Goal: Task Accomplishment & Management: Complete application form

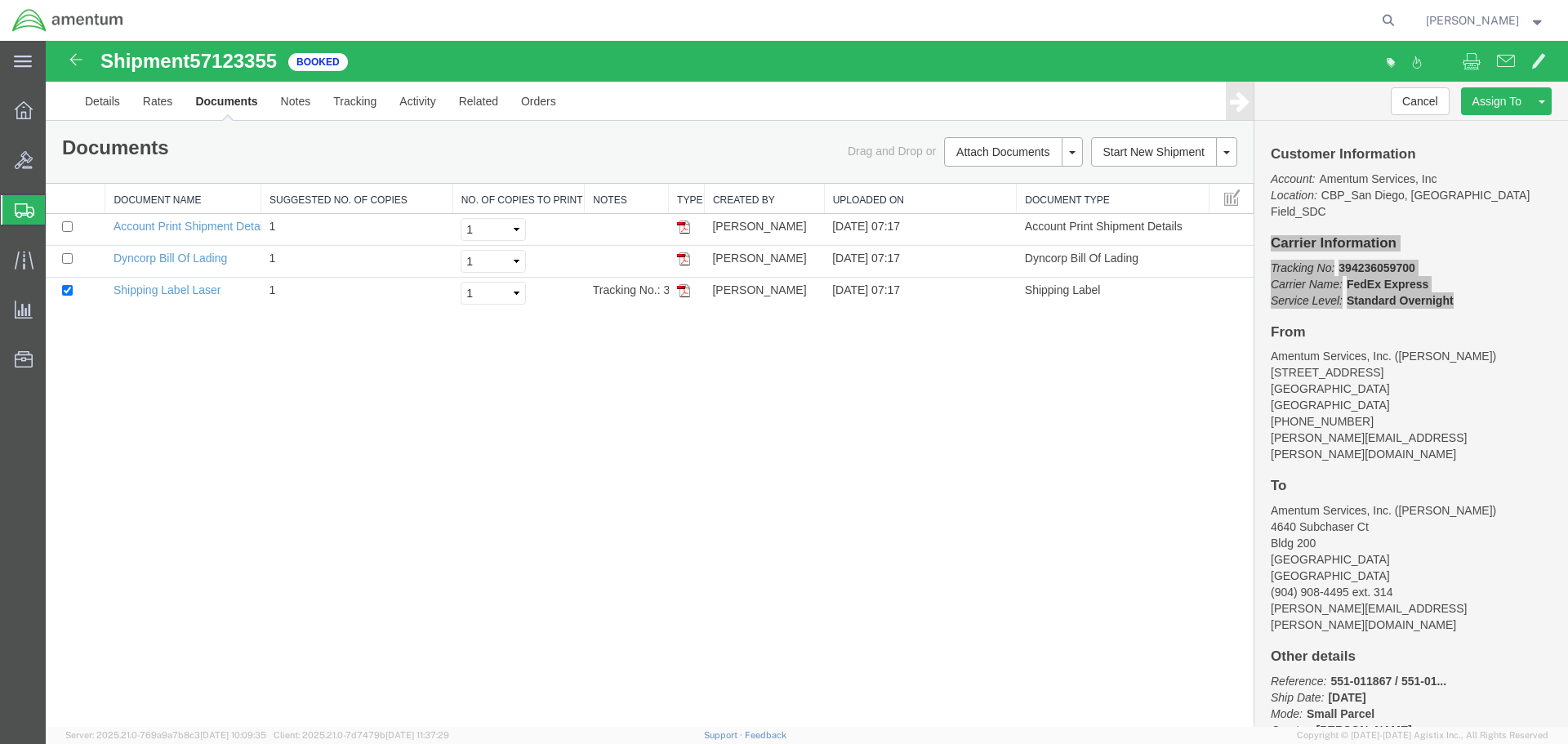
click at [0, 0] on span "Create Shipment" at bounding box center [0, 0] width 0 height 0
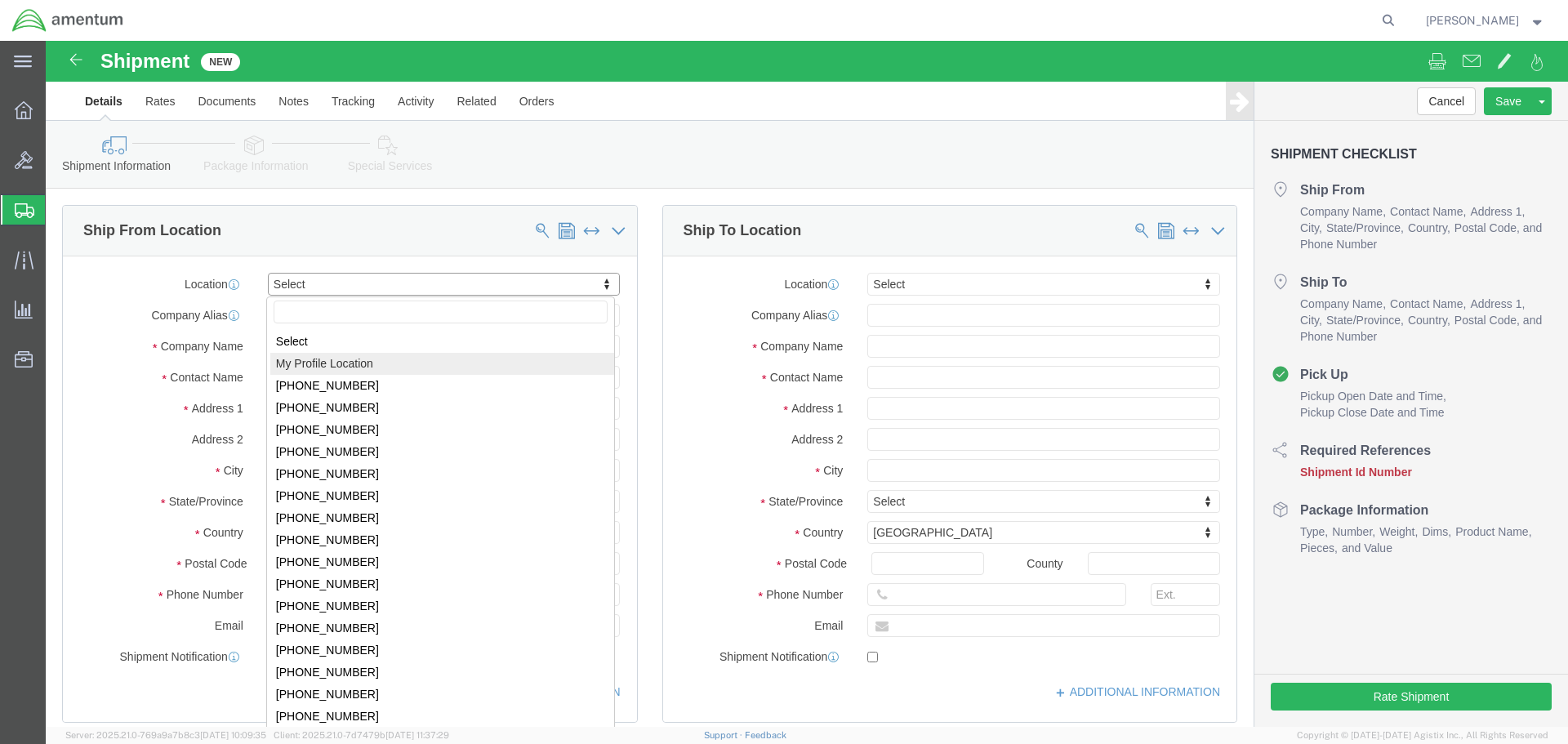
select select "MYPROFILE"
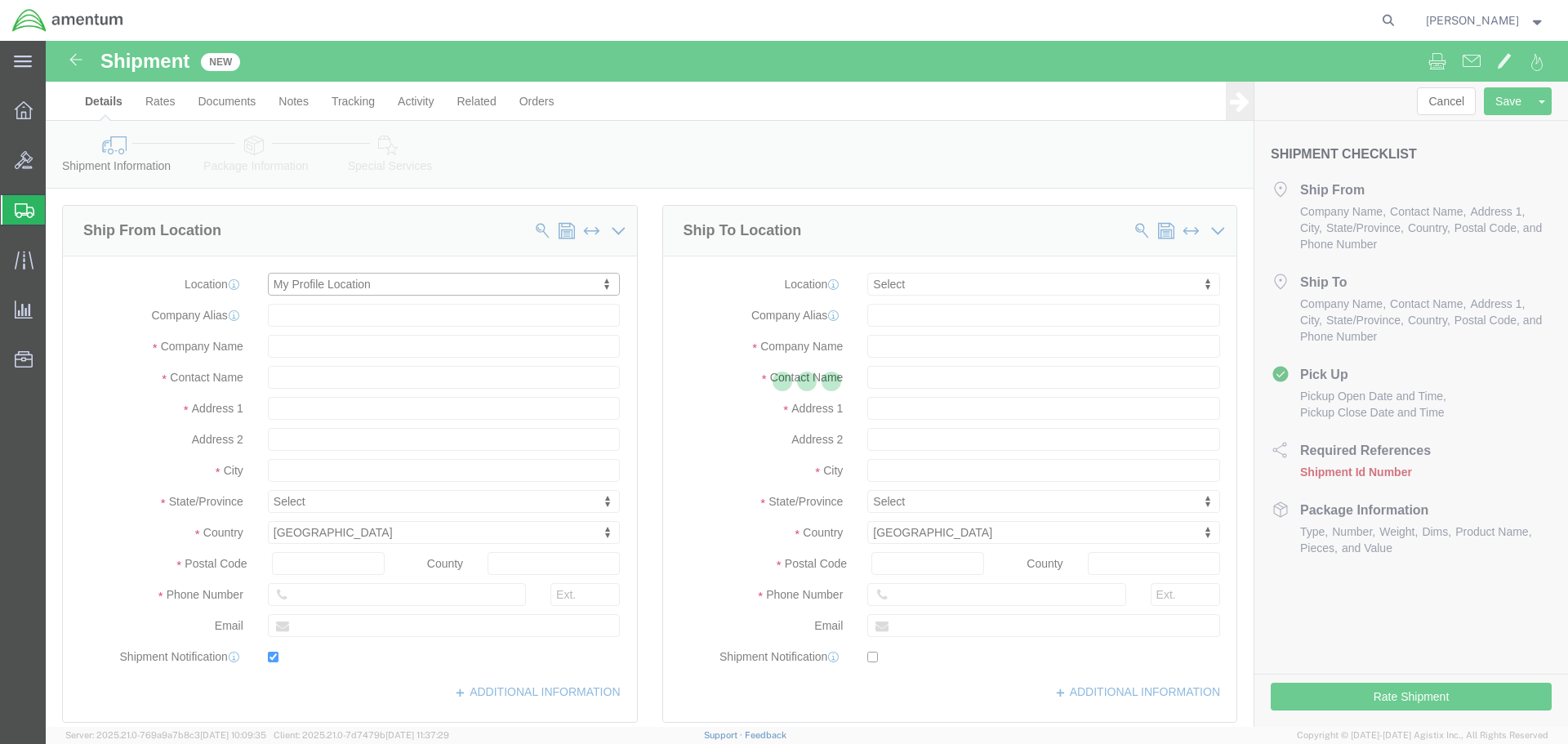
type input "[STREET_ADDRESS]"
type input "92154"
type input "[PHONE_NUMBER]"
type input "[PERSON_NAME][EMAIL_ADDRESS][PERSON_NAME][DOMAIN_NAME]"
checkbox input "true"
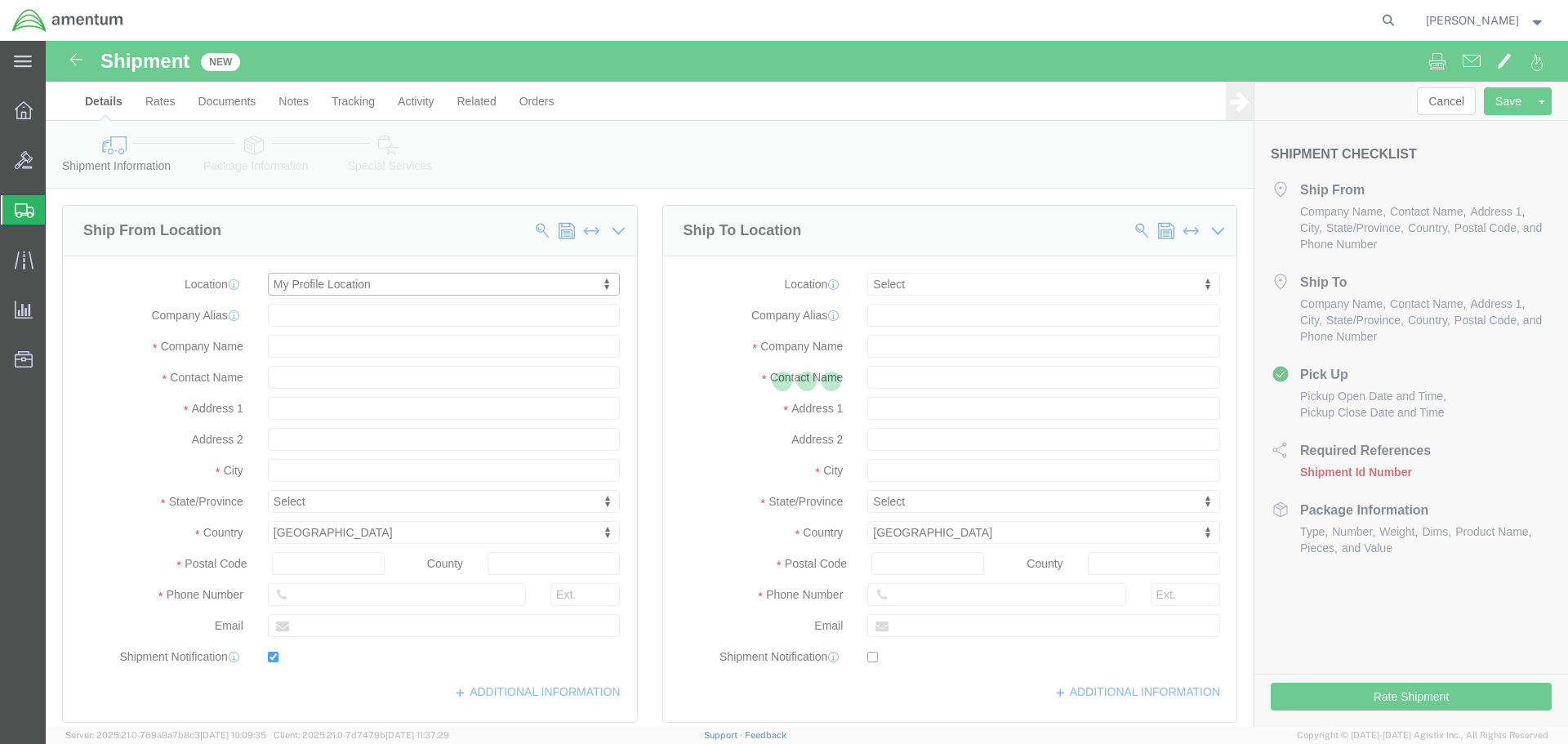
type input "Amentum Services, Inc."
type input "[PERSON_NAME]"
type input "[GEOGRAPHIC_DATA]"
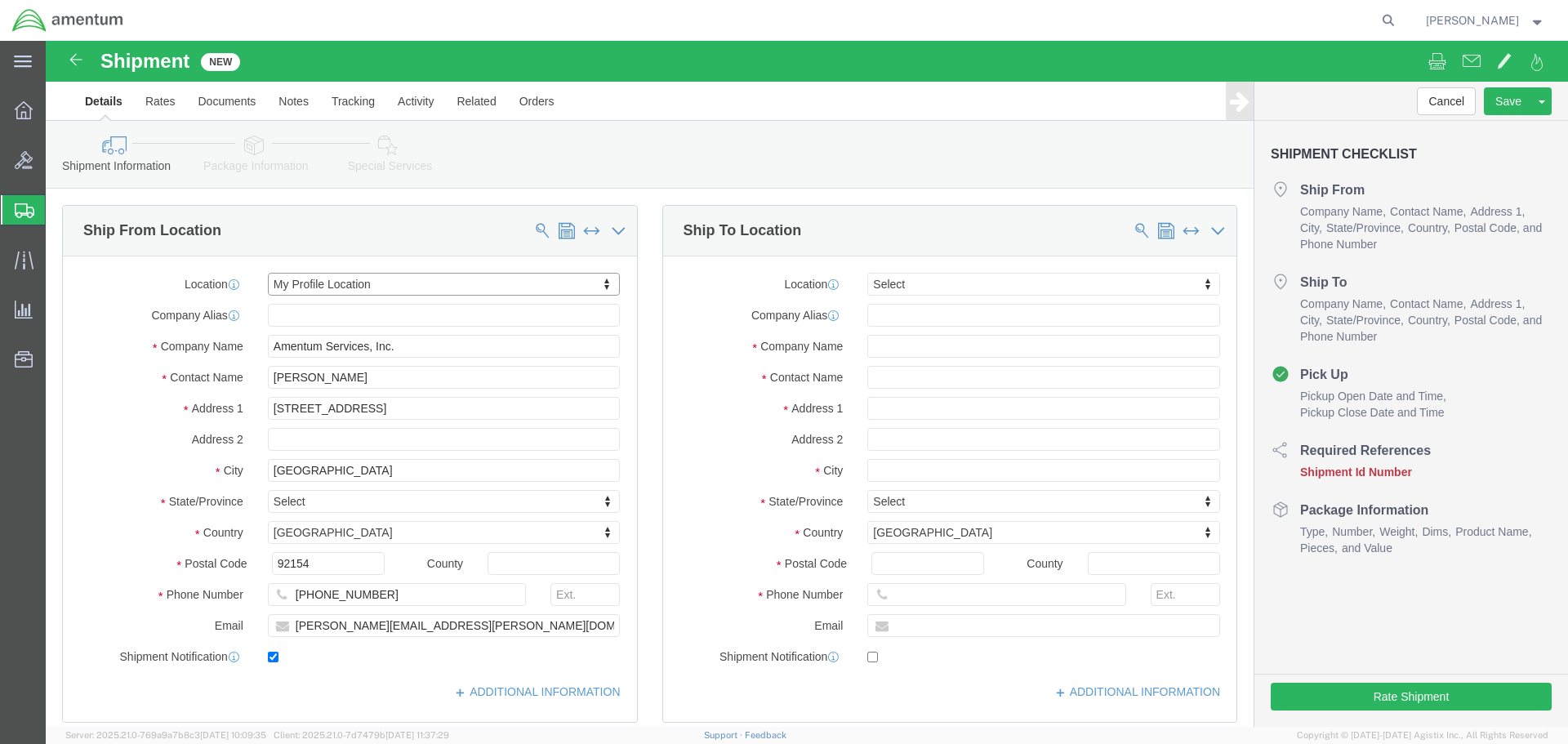
select select "CA"
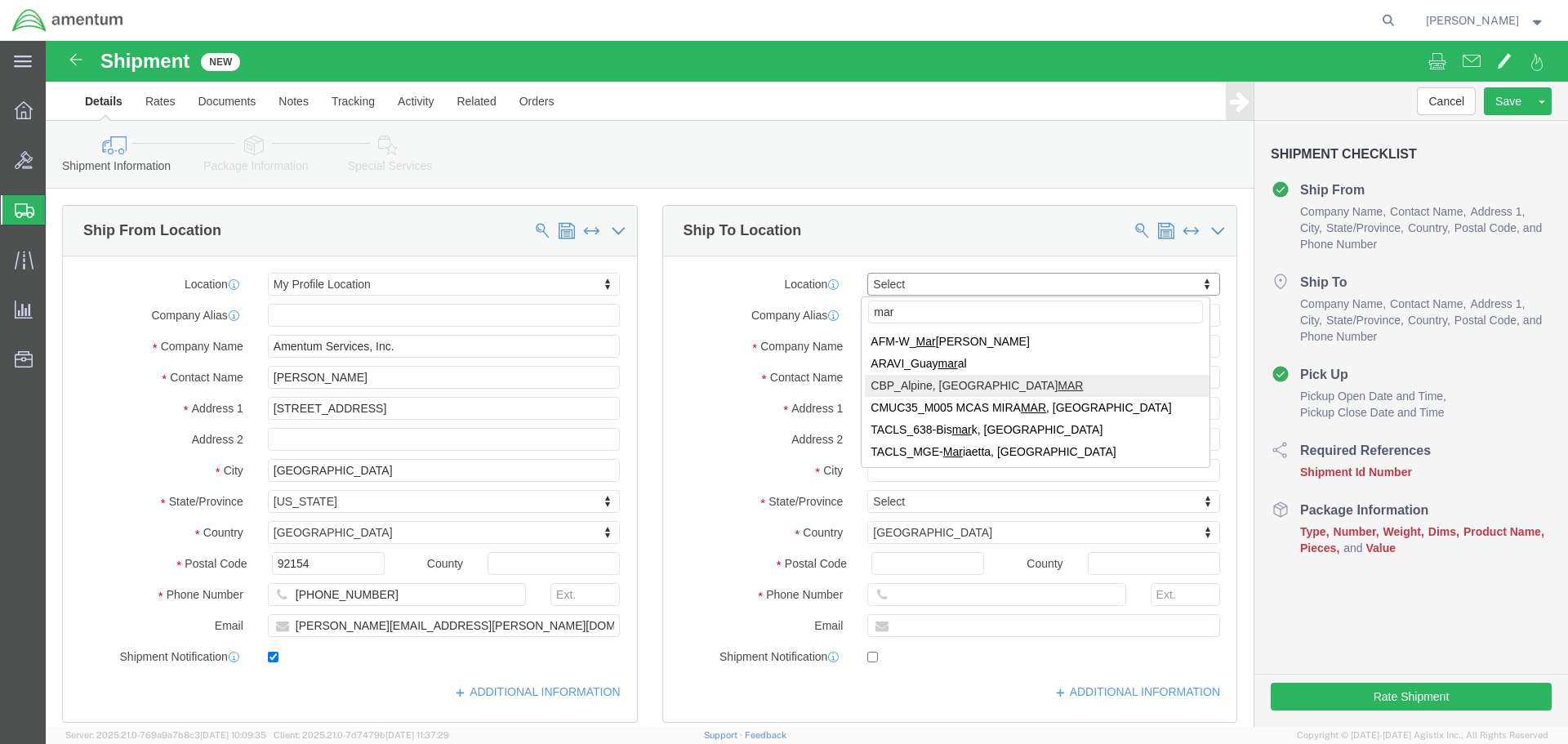
type input "mar"
select select "49936"
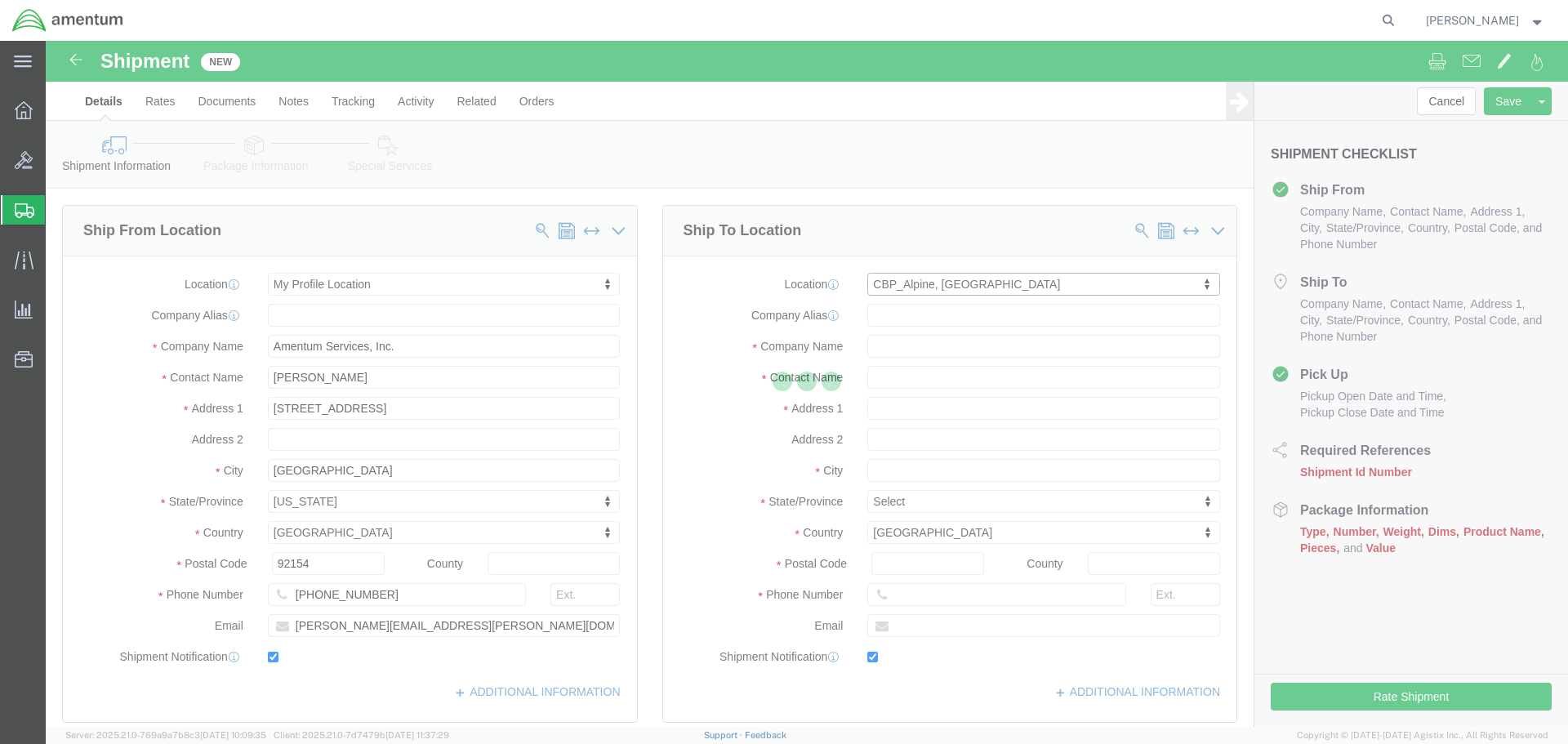
type input "[STREET_ADDRESS]"
type input "[GEOGRAPHIC_DATA]"
type input "79830"
type input "[PHONE_NUMBER]"
type input "[PERSON_NAME][EMAIL_ADDRESS][PERSON_NAME][DOMAIN_NAME]"
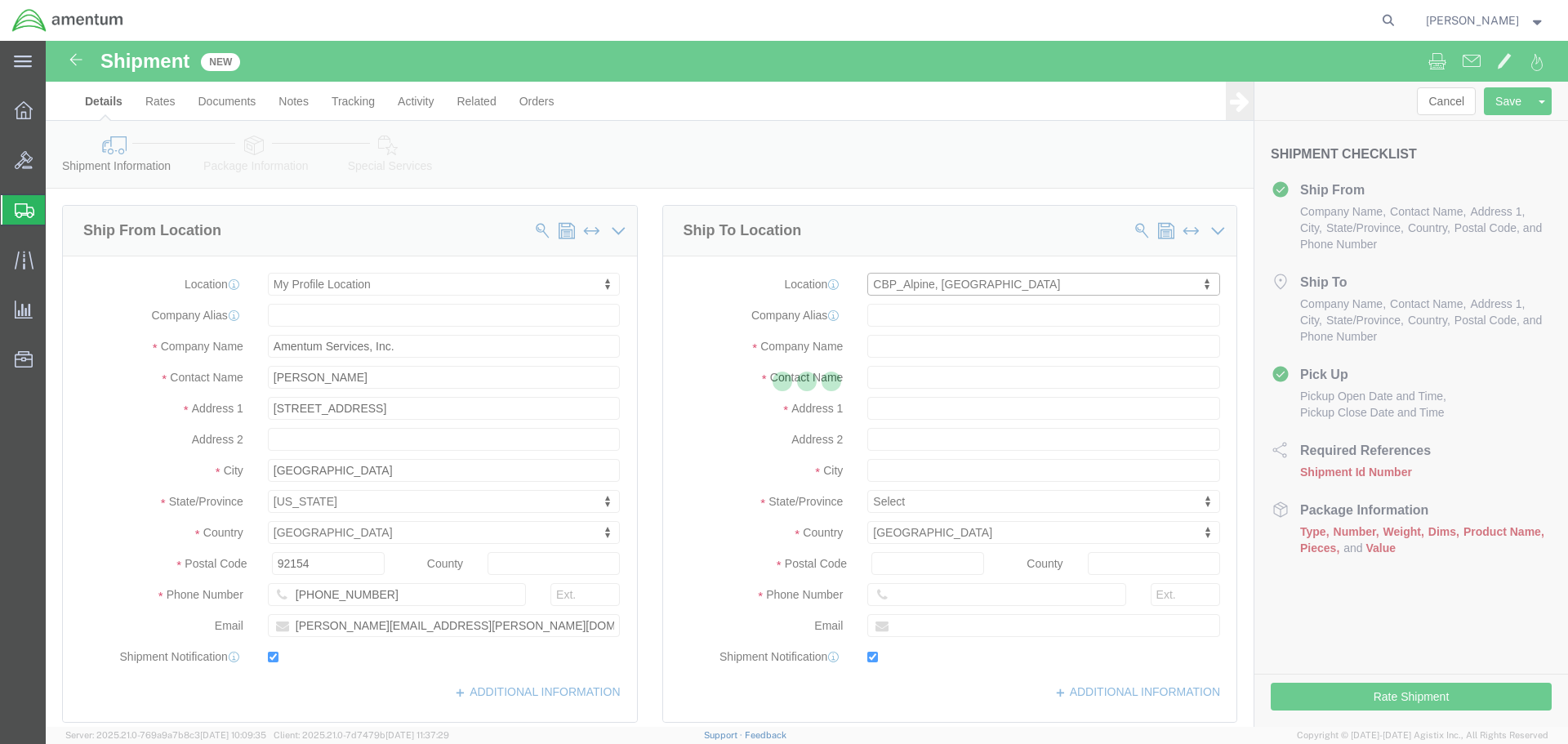
checkbox input "true"
type input "Amentum Services, Inc"
type input "[PERSON_NAME]"
type input "Alpine"
select select "[GEOGRAPHIC_DATA]"
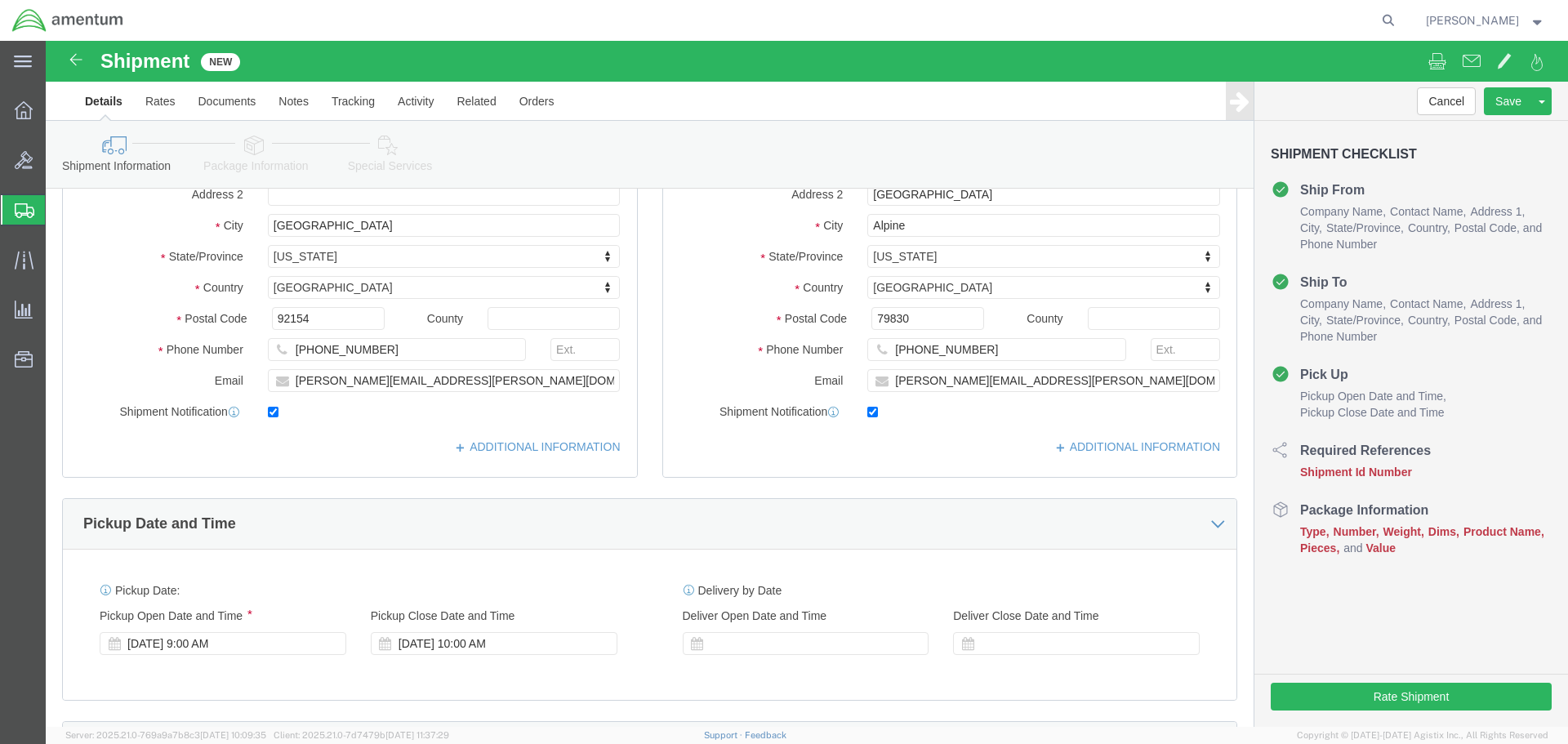
scroll to position [326, 0]
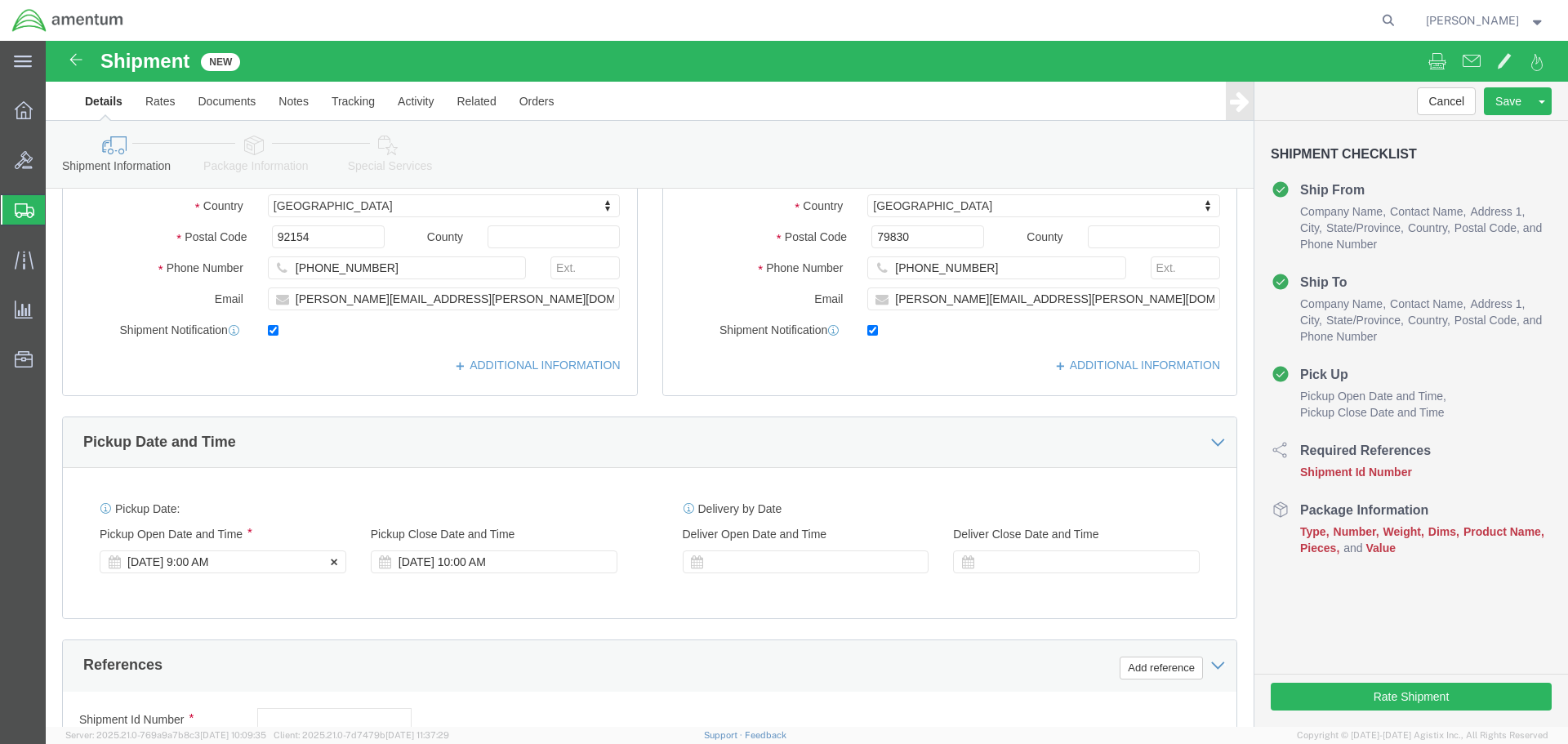
click div "[DATE] 9:00 AM"
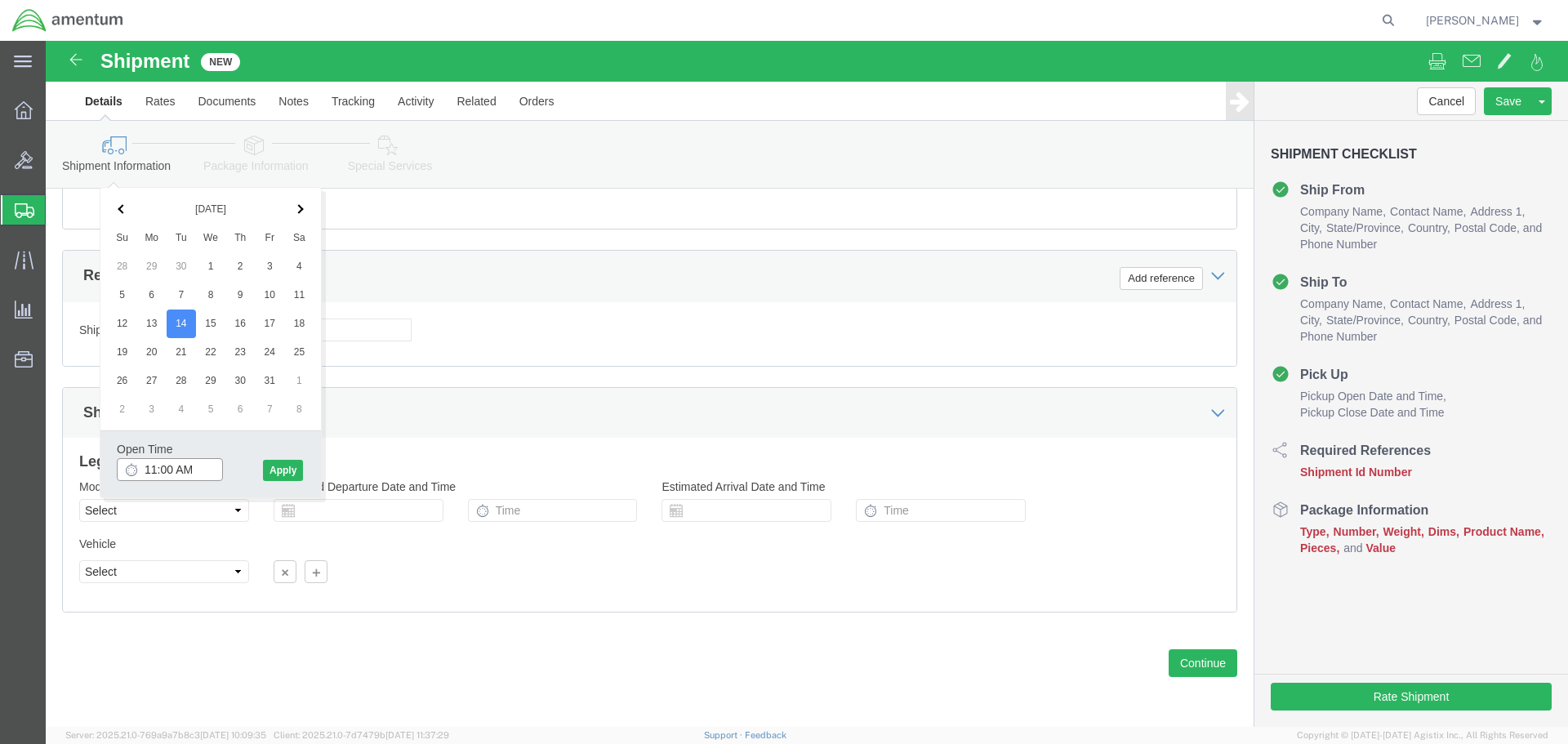
type input "12:00 PM"
click button "Apply"
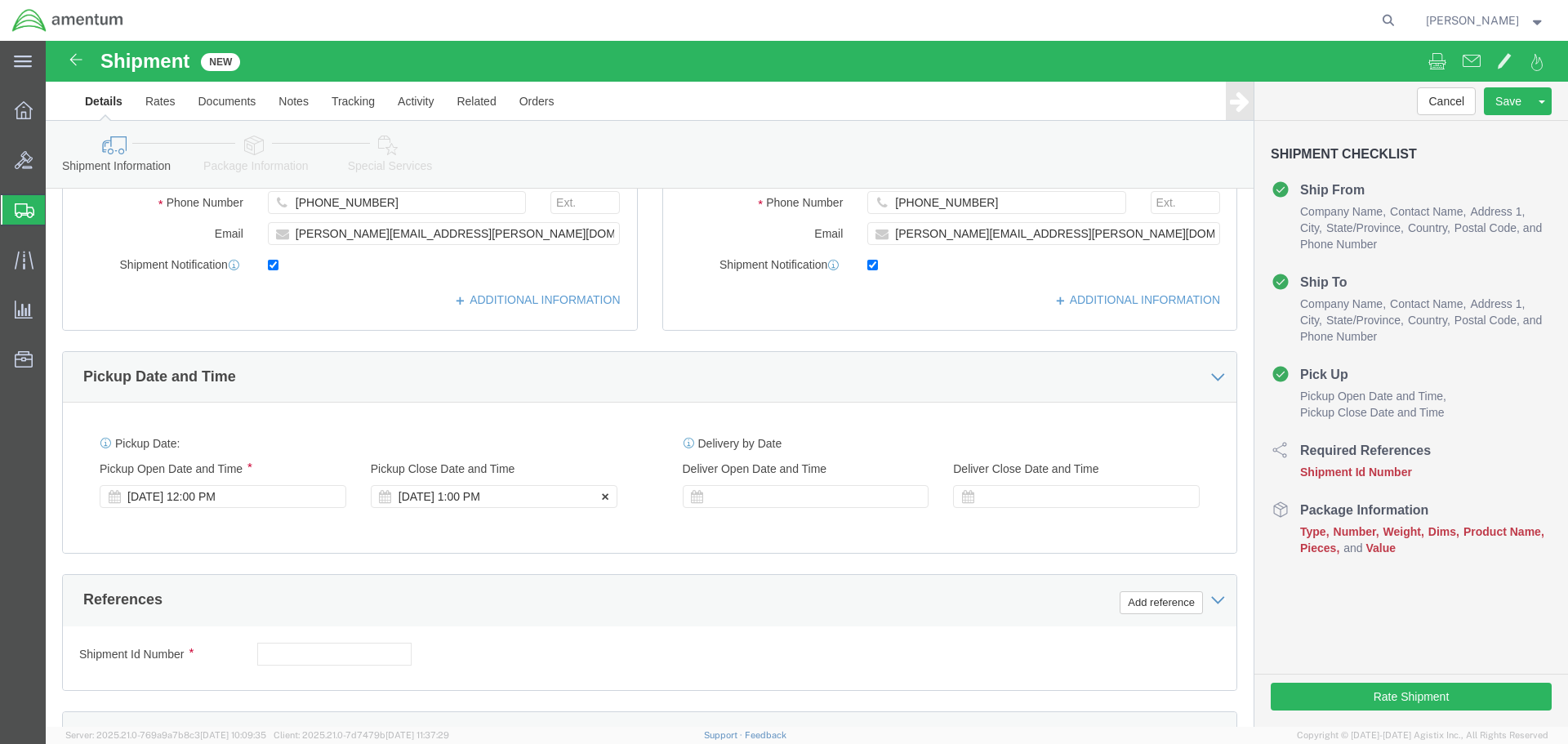
scroll to position [390, 0]
click div "Pickup Start Date Pickup Start Time Pickup Open Date and Time [DATE] 12:00 PM P…"
click div "[DATE] 1:00 PM"
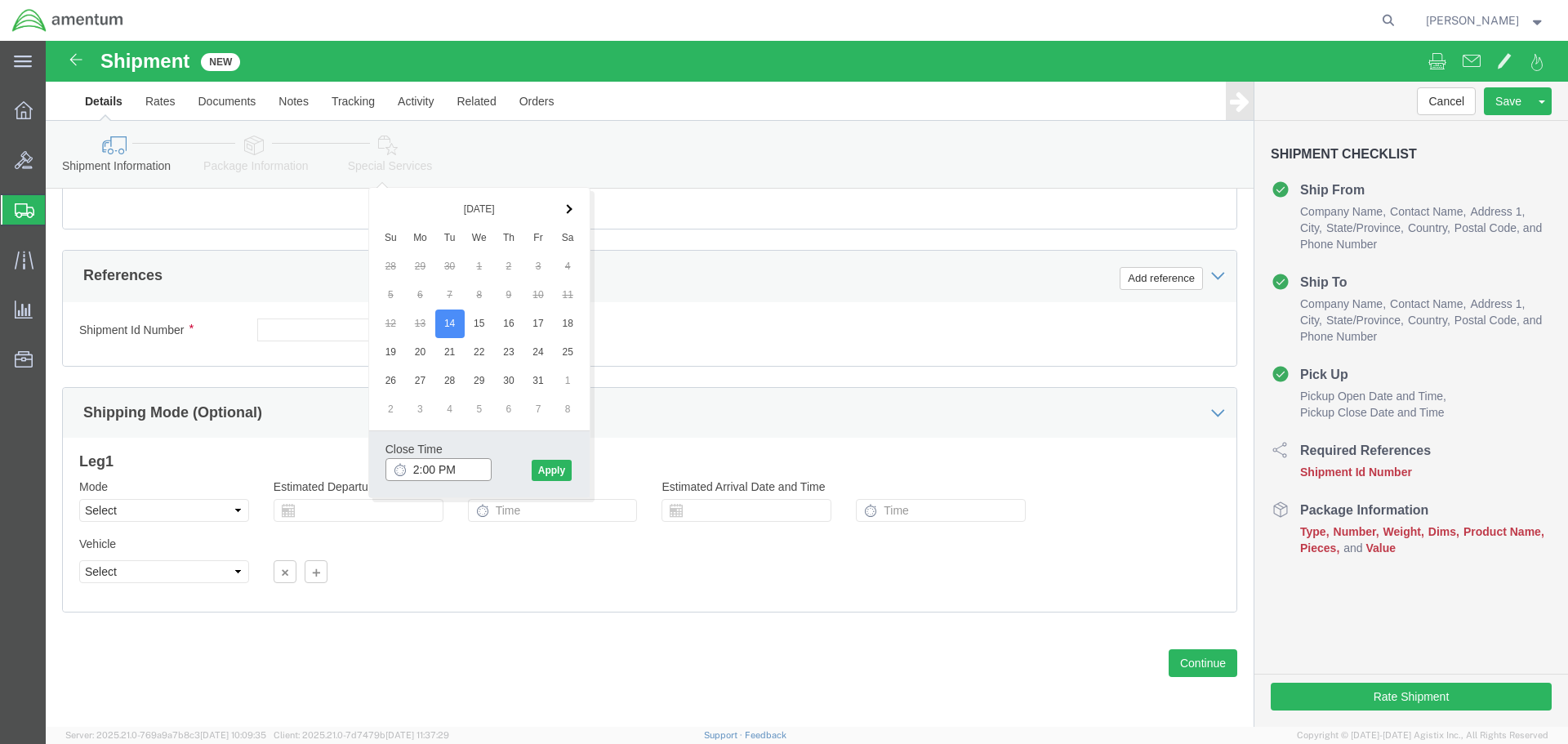
type input "3:00 PM"
click div "Close Time 3:00 PM [DATE] 1:00 PM - [DATE] 1:00 PM Cancel Apply"
click button "Apply"
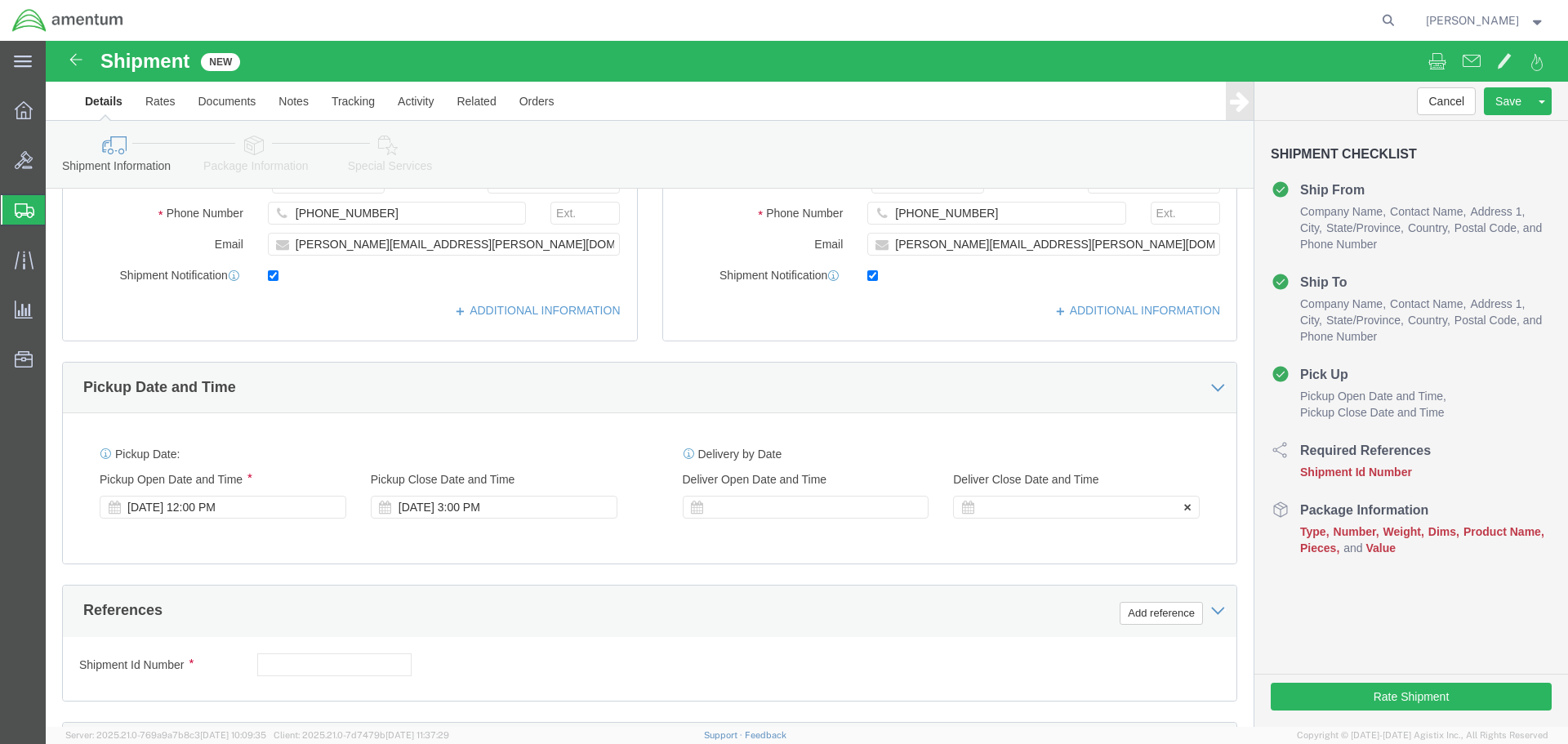
scroll to position [471, 0]
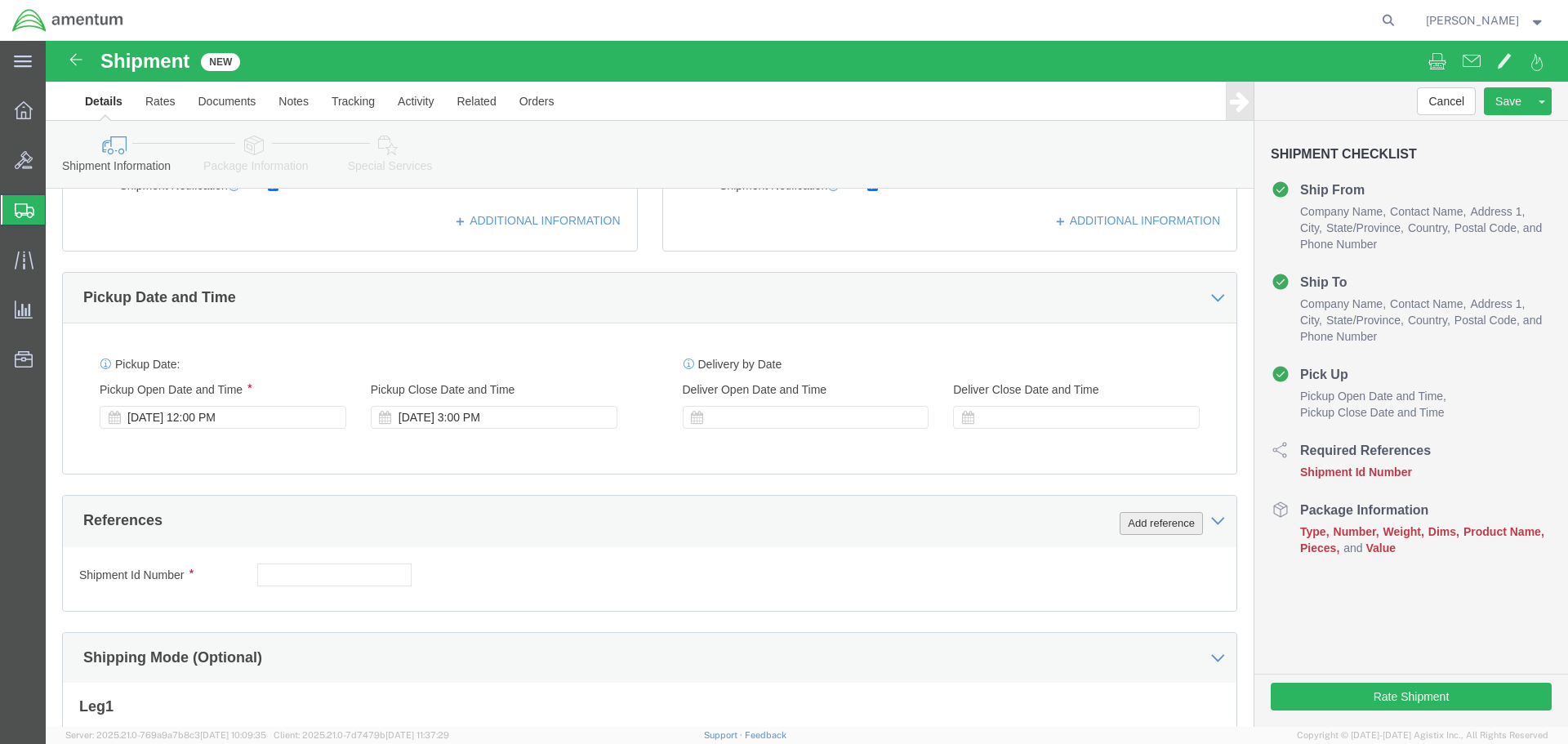
click button "Add reference"
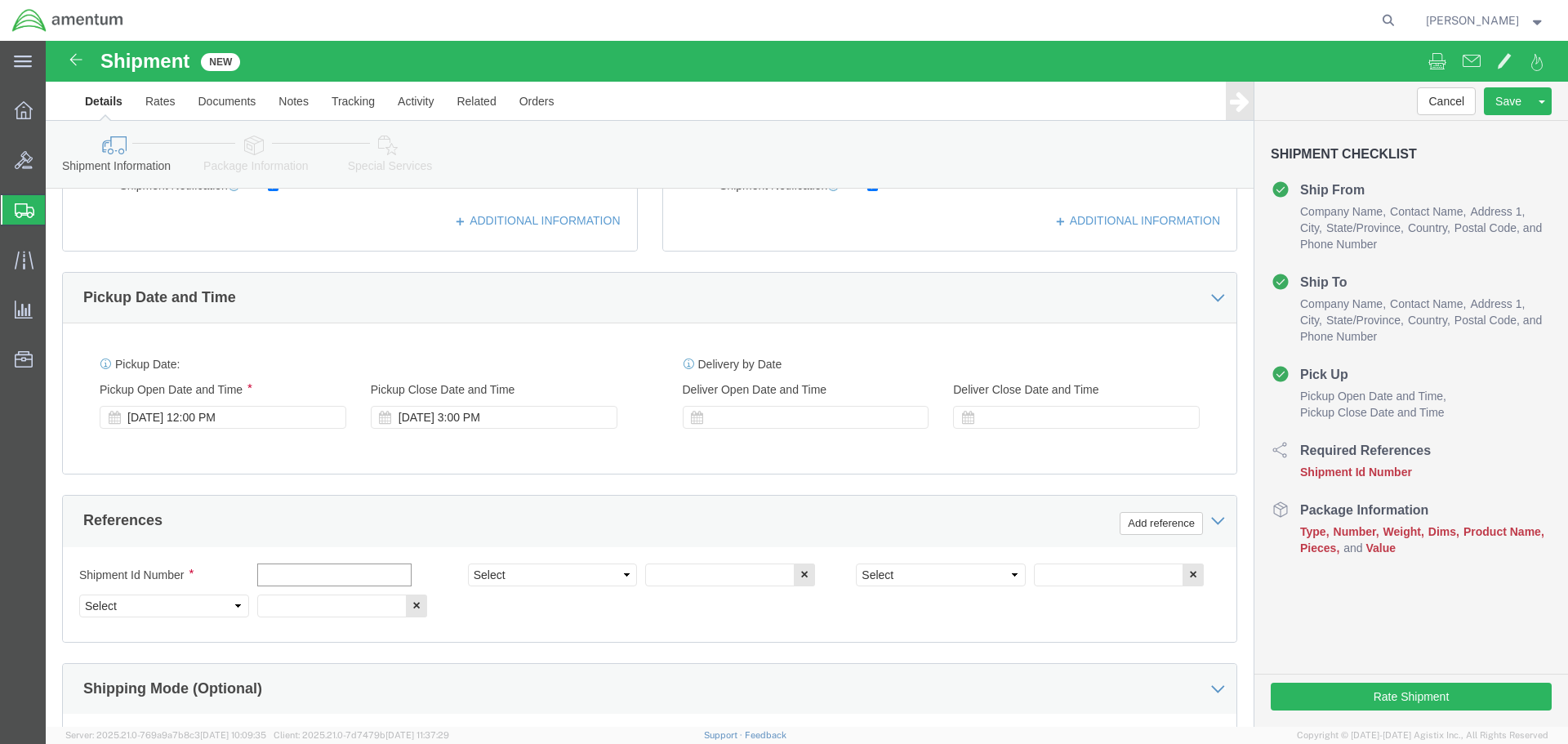
click input "text"
paste input "614-011946"
type input "614-011946"
select select "PROJNUM"
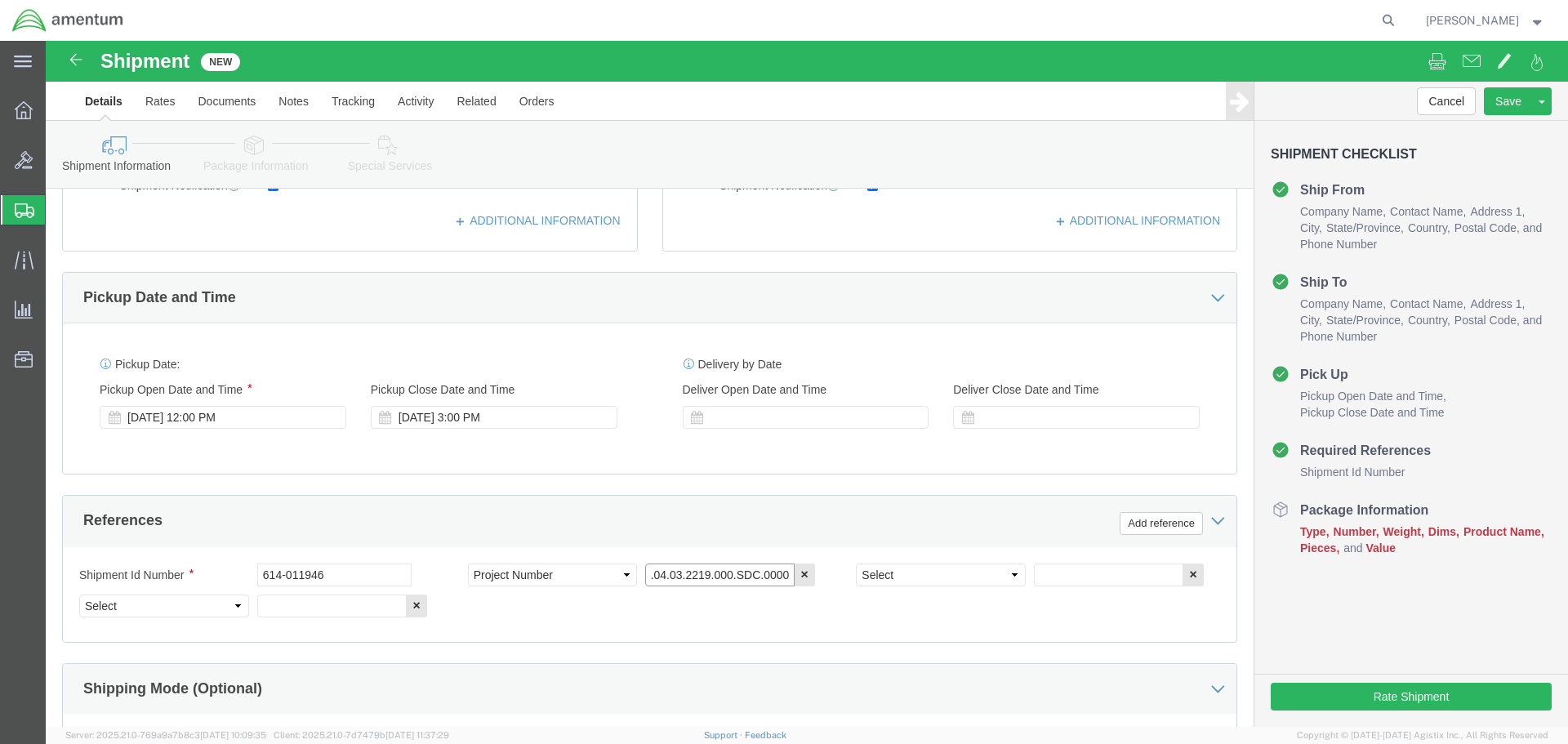
type input "6118.04.03.2219.000.SDC.0000"
select select "DEPT"
type input "CBP"
select select "CUSTREF"
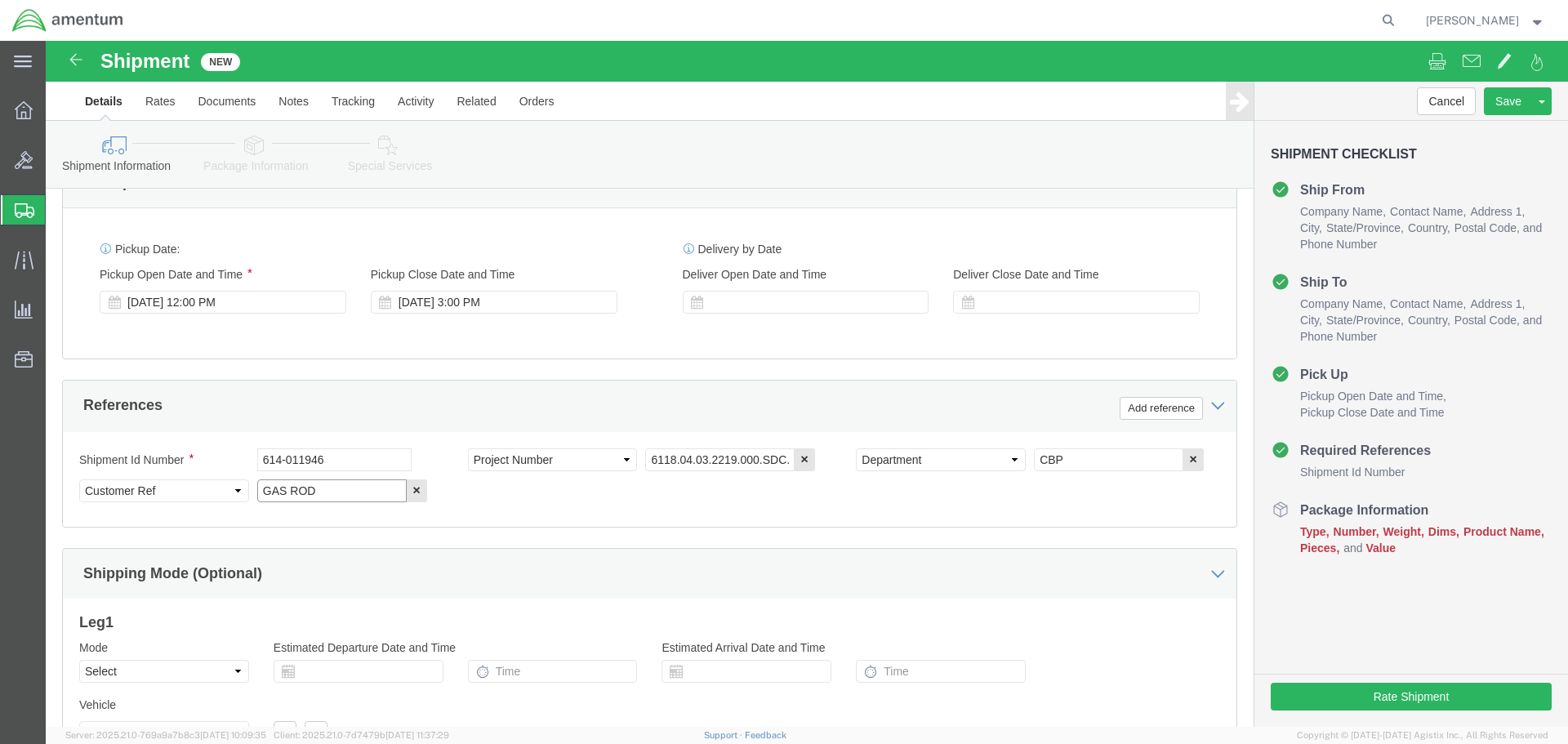
scroll to position [748, 0]
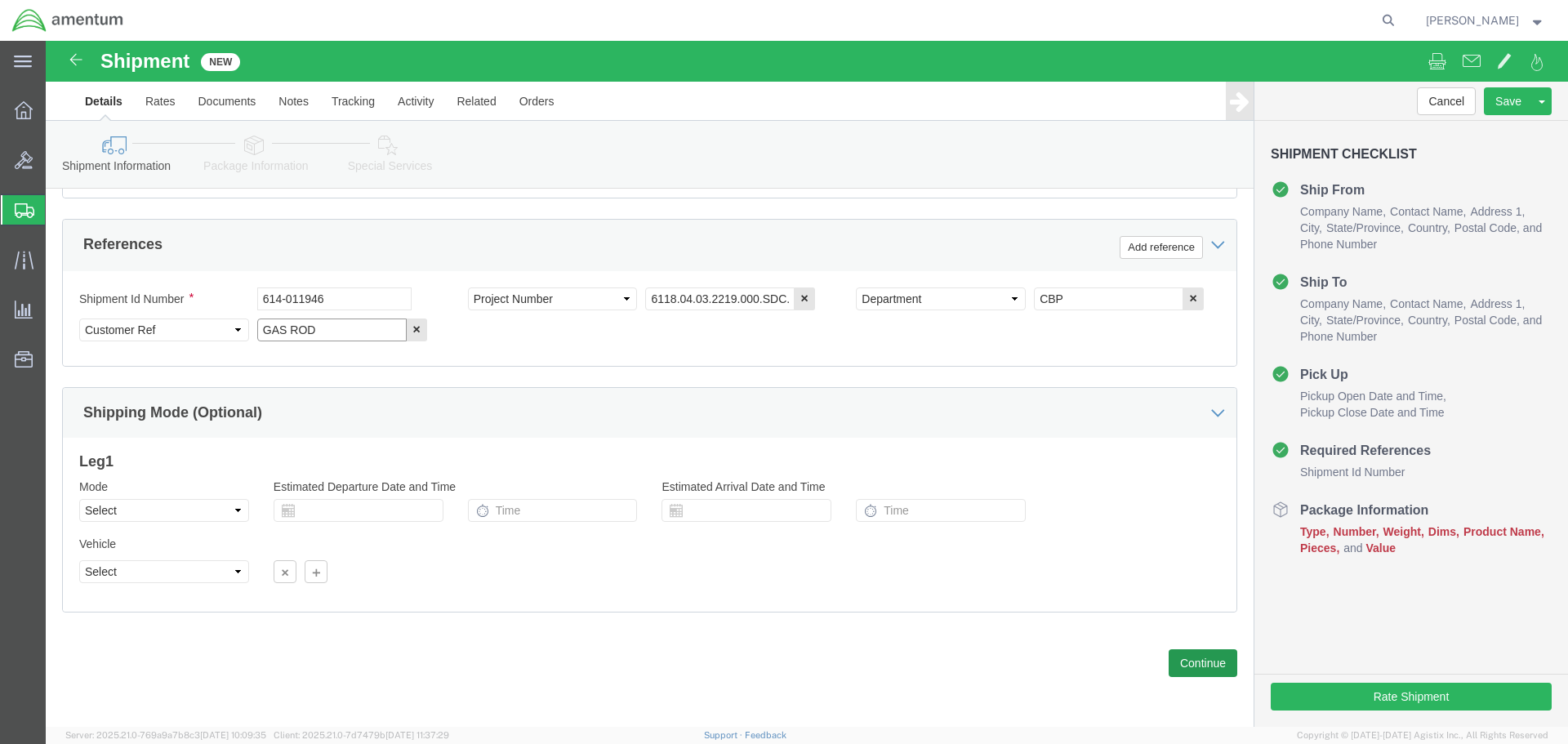
type input "GAS ROD"
click button "Continue"
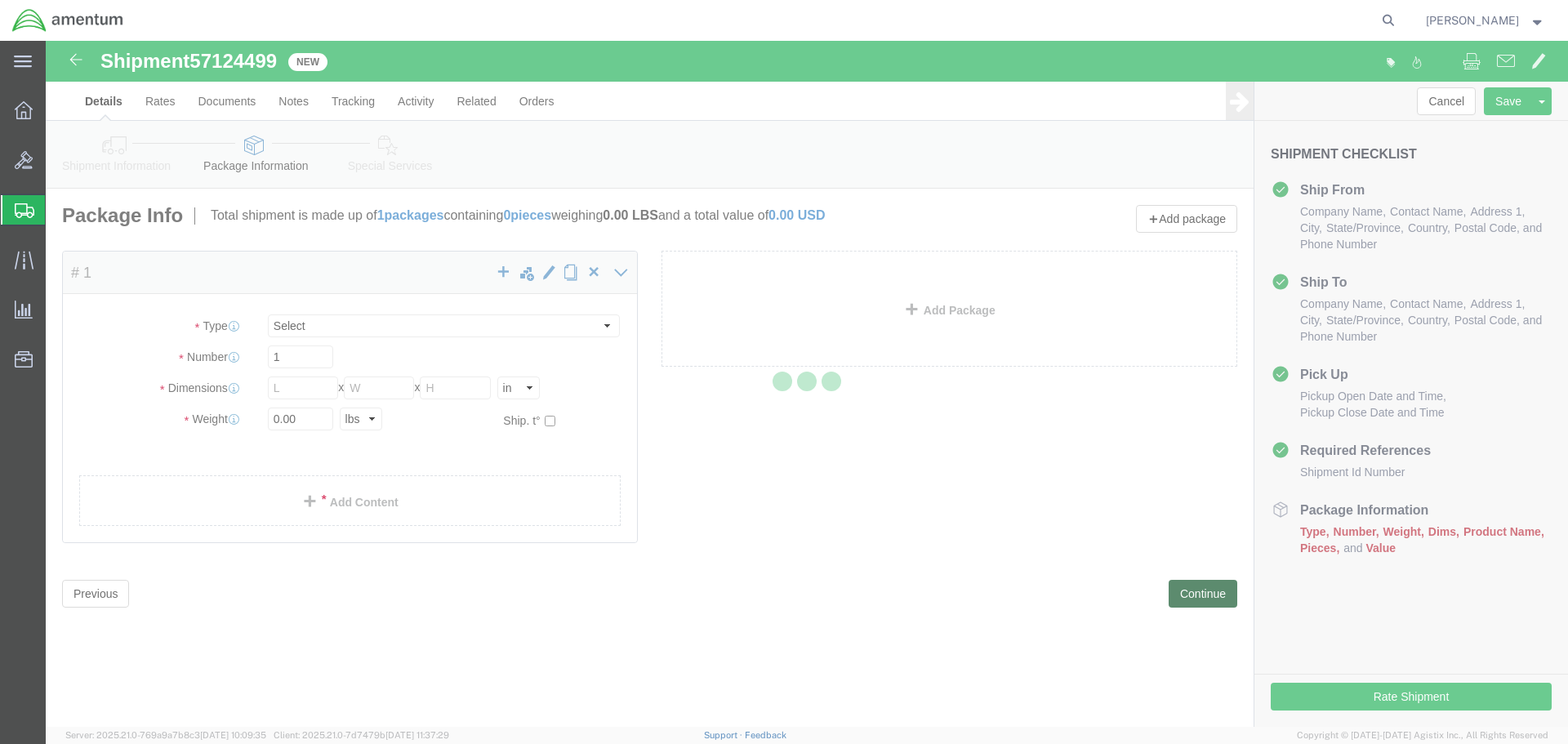
select select "CBOX"
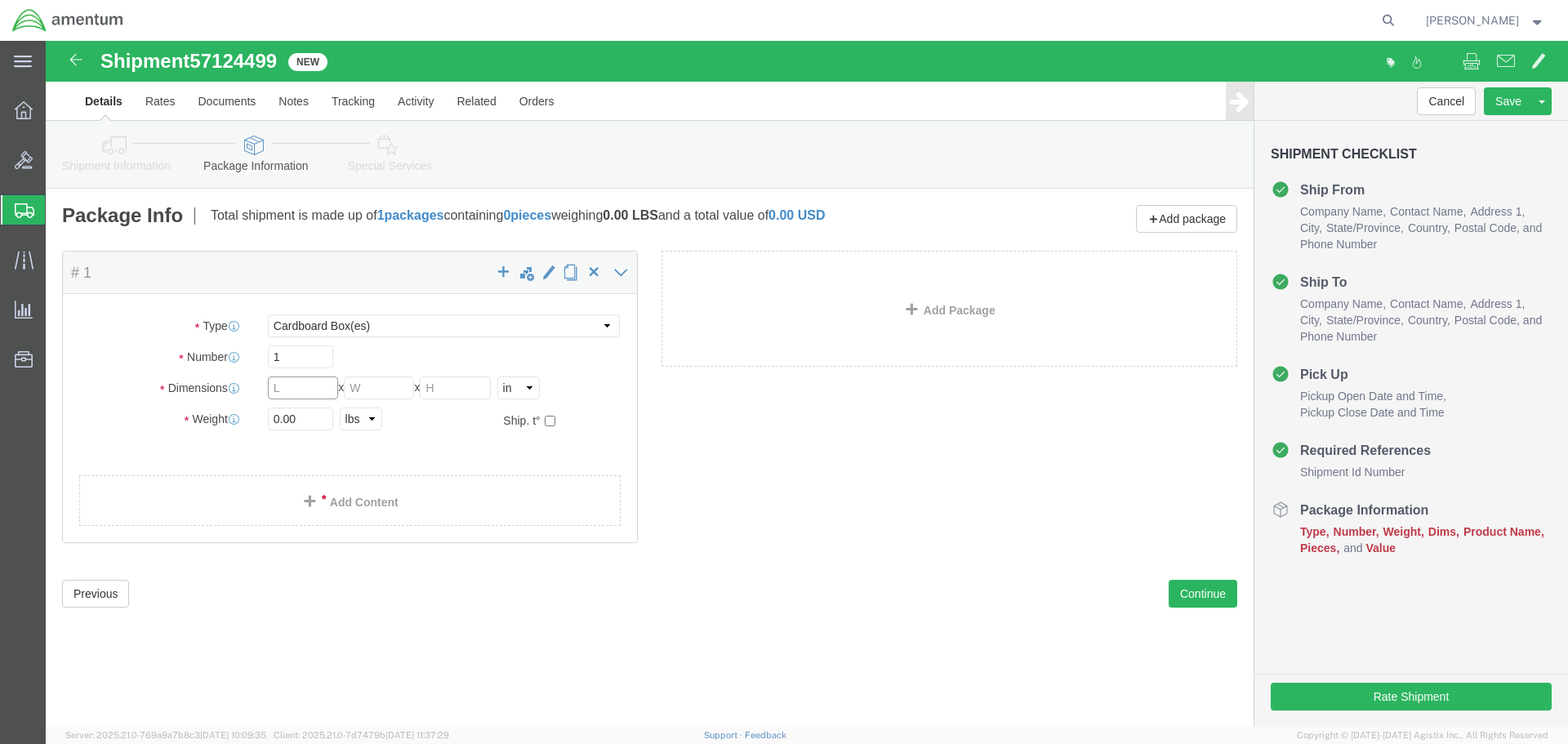
click input "text"
type input "24"
click input "text"
type input "6"
click div "Package Type Select BCK Boxes Bale(s) Basket(s) Bolt(s) Bottle(s) Buckets Bulk …"
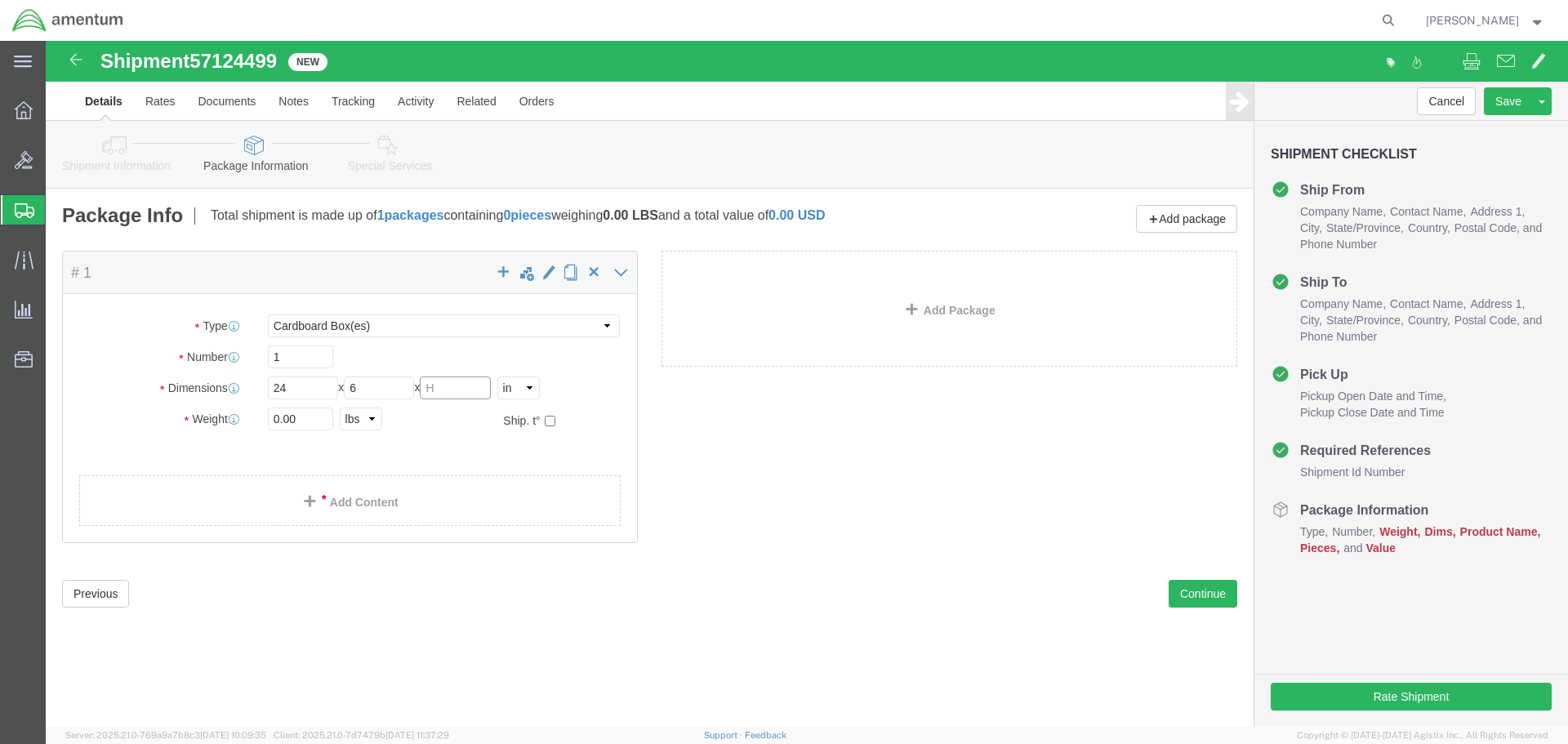
click input "text"
type input "6"
click input "0.00"
click input "0.001"
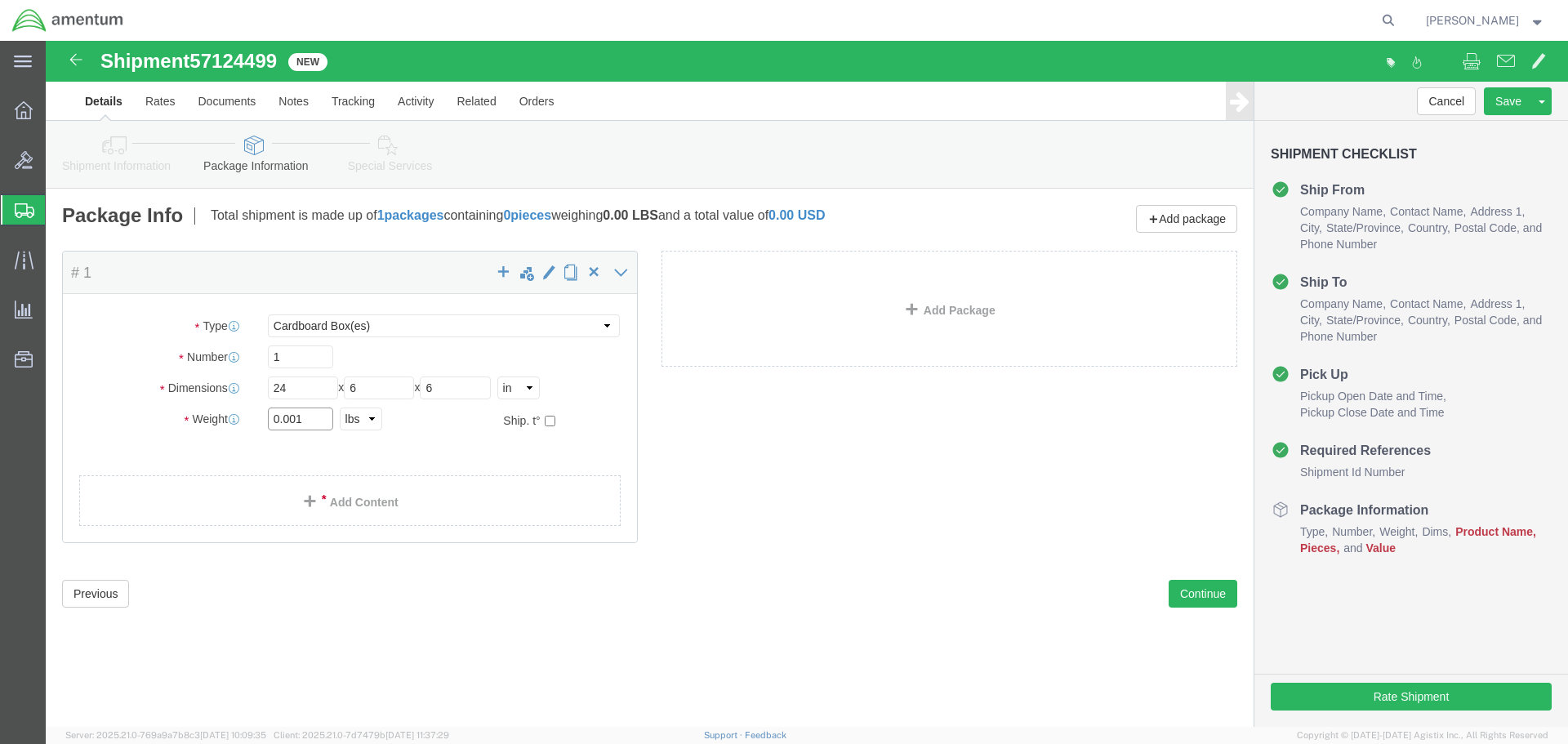
click input "0.001"
type input "1"
click span
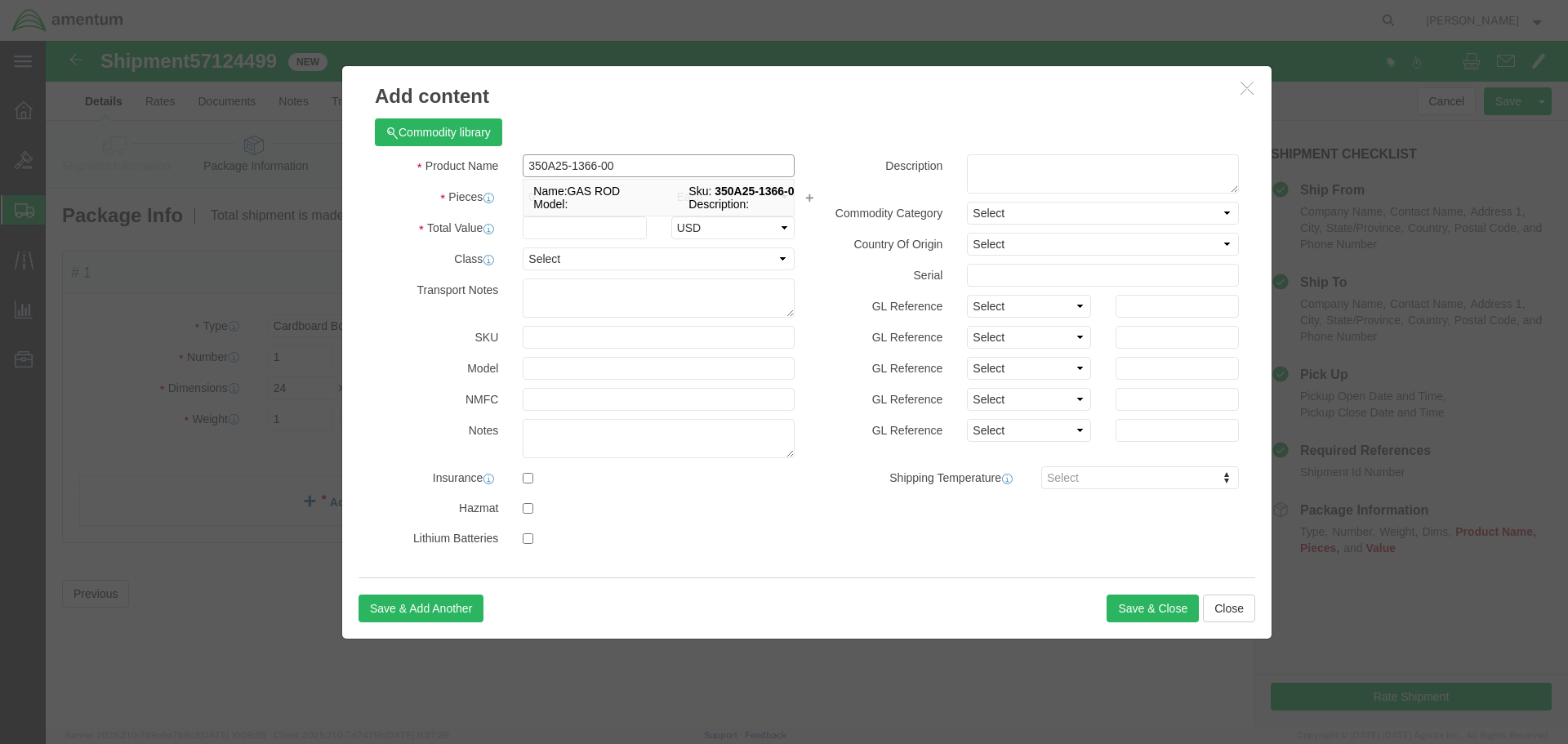
type input "GAS ROD"
select select "USD"
type input "350A25-1366-00"
type input "GAS ROD"
type input "1"
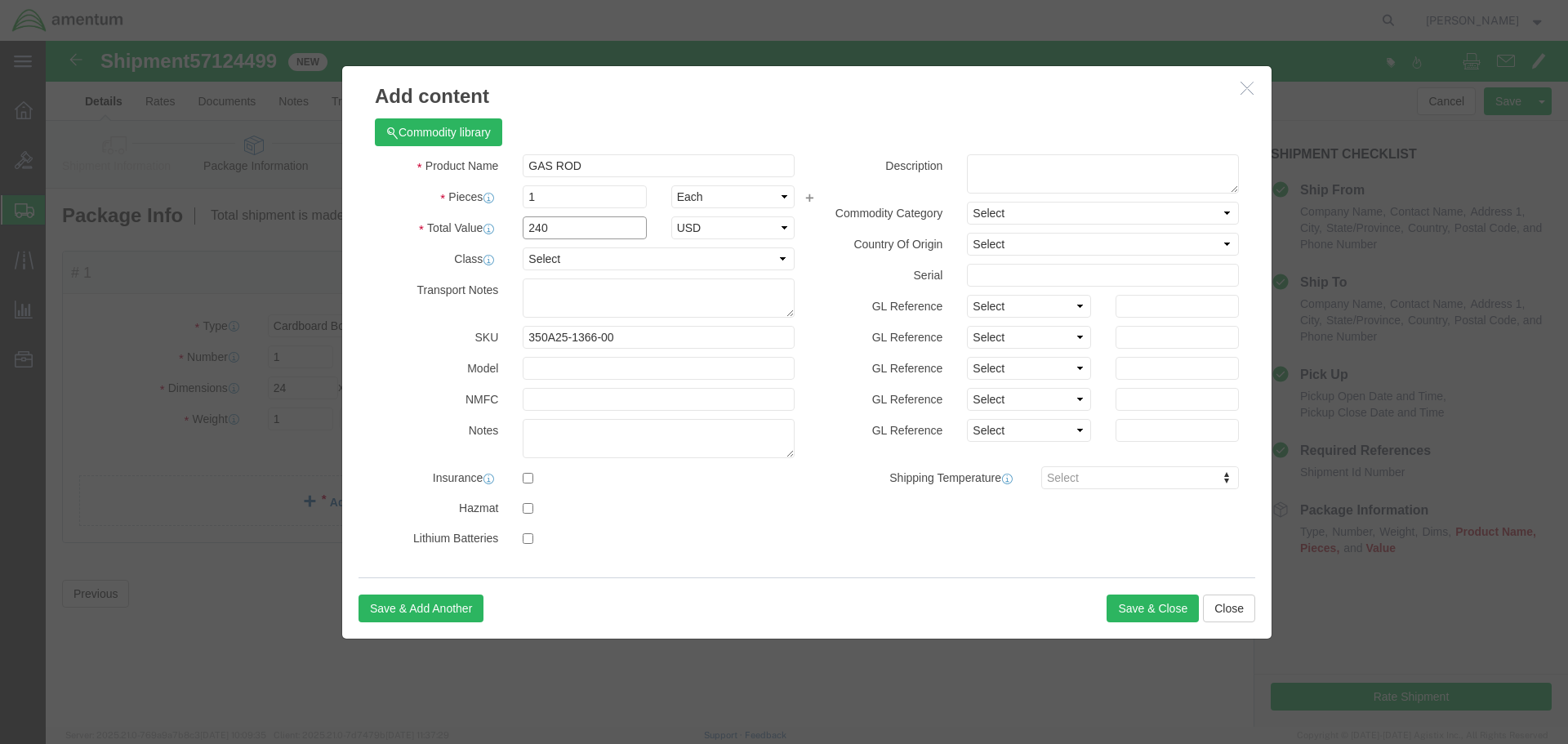
type input "240"
click button "Save & Close"
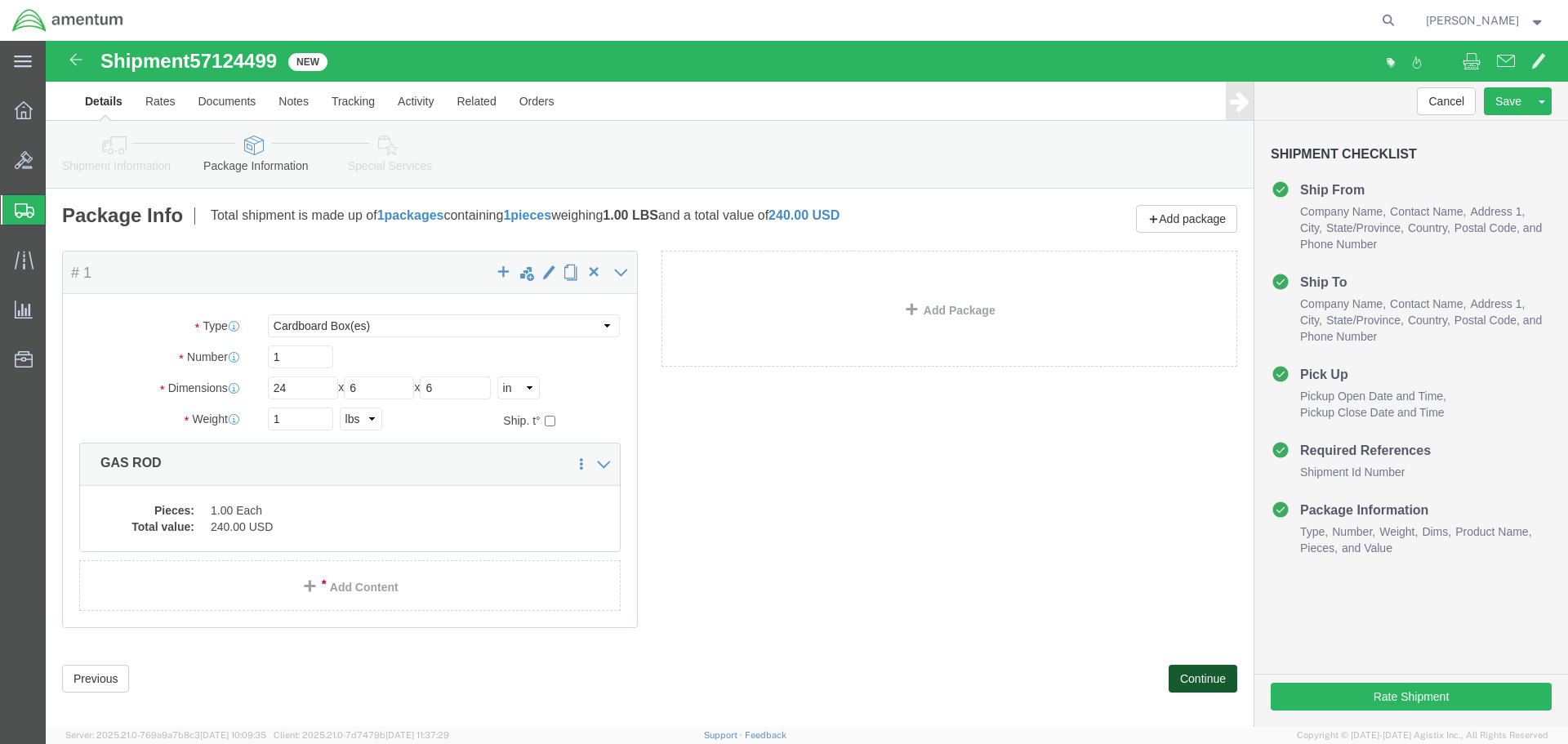
click button "Continue"
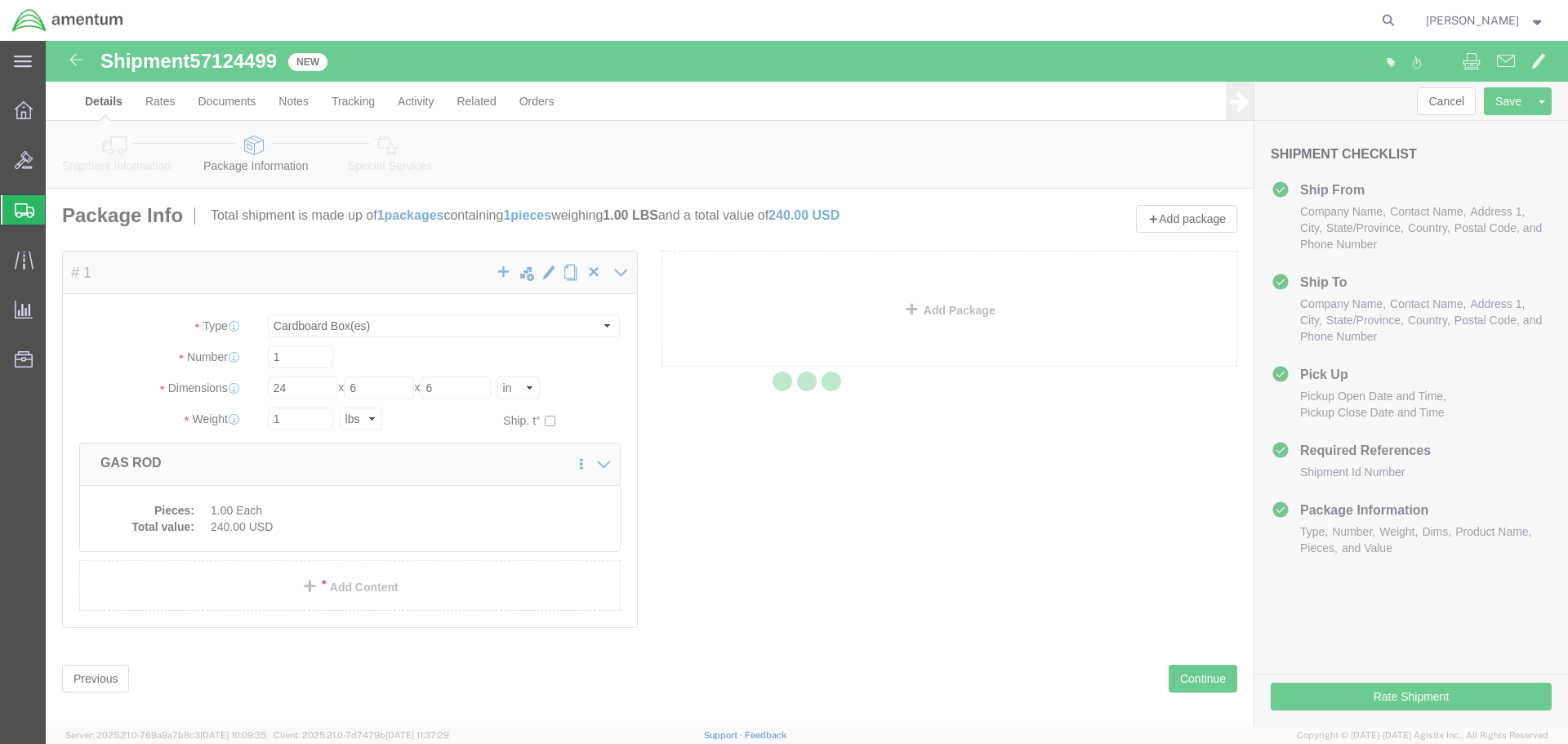
select select
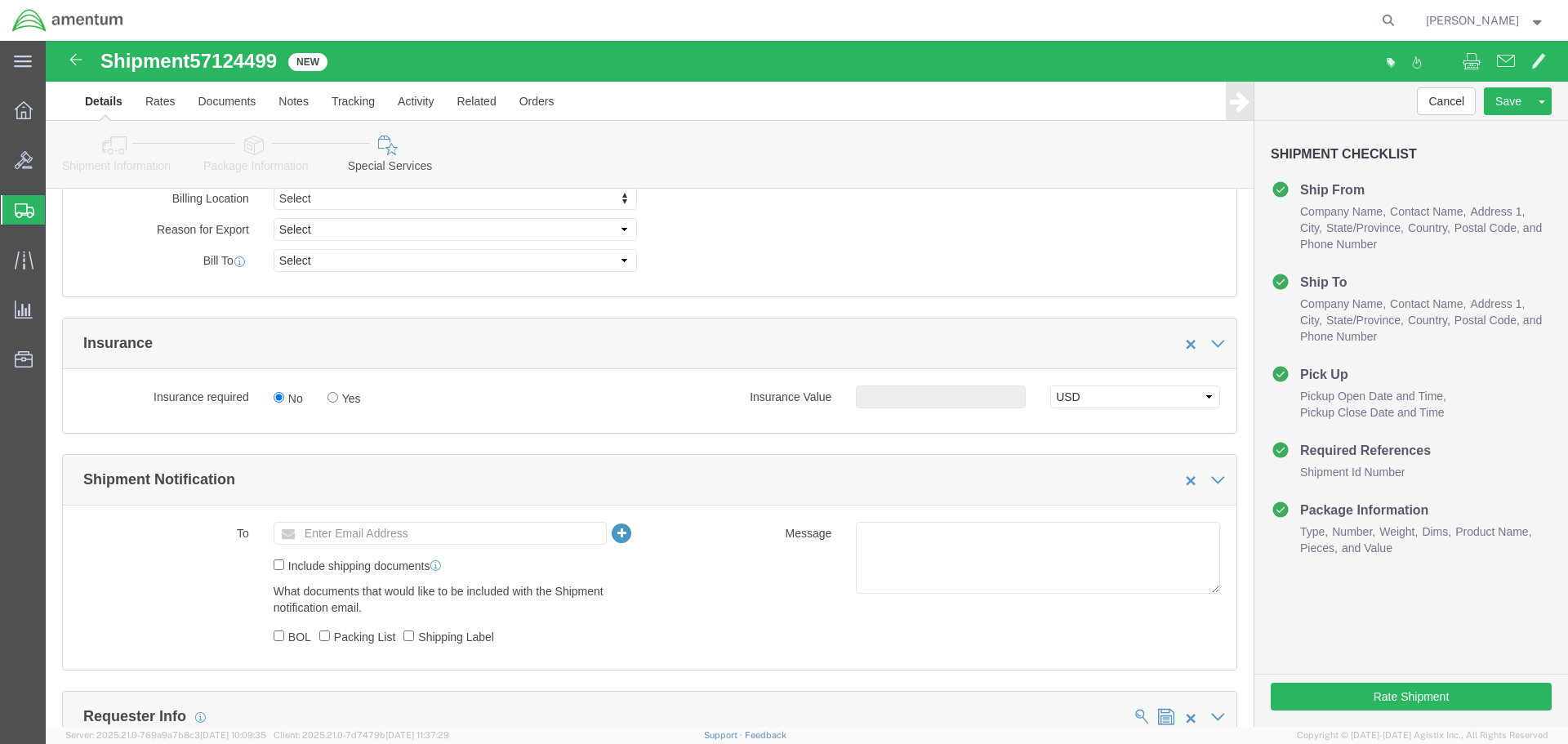
scroll to position [899, 0]
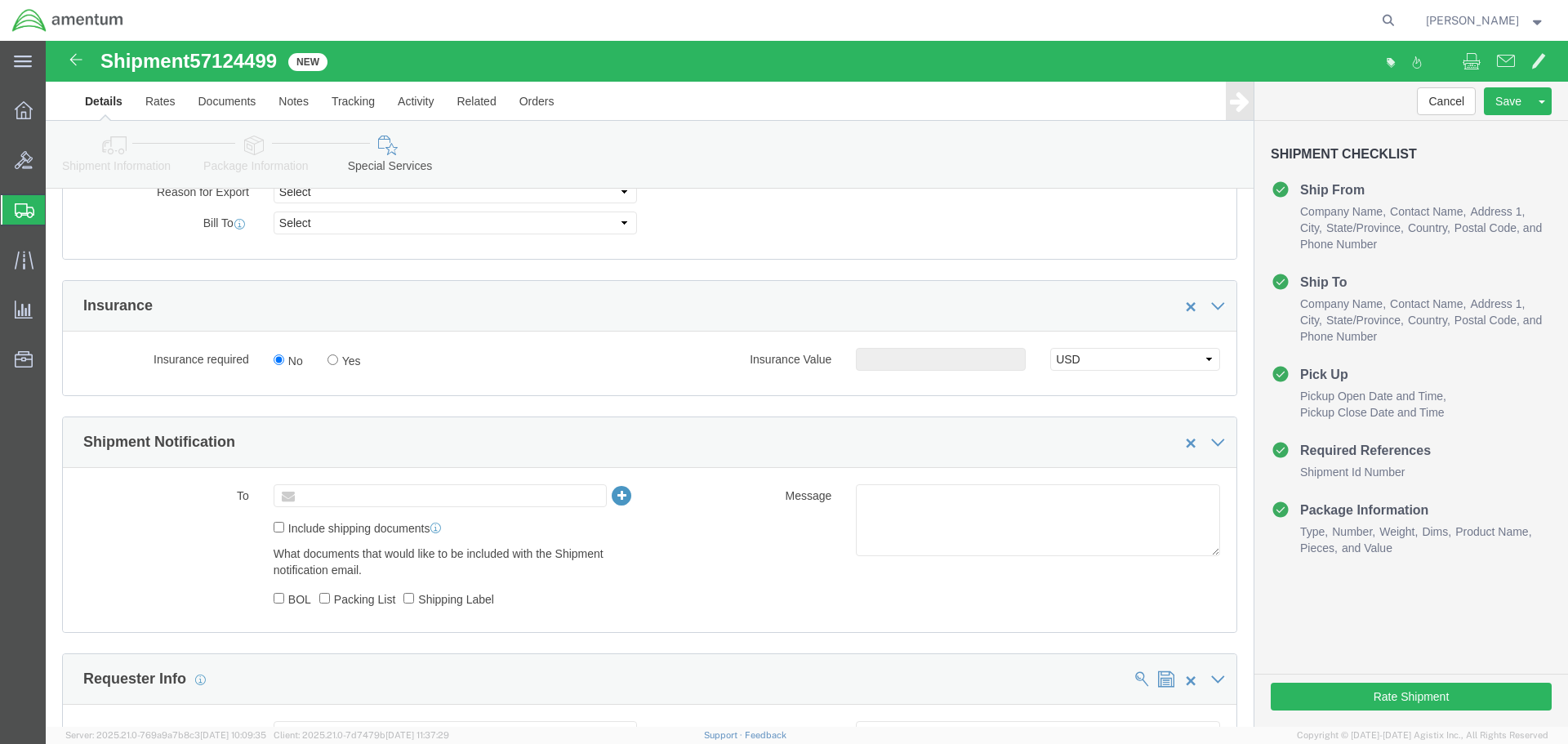
click input "text"
paste input "[PERSON_NAME][EMAIL_ADDRESS][PERSON_NAME][DOMAIN_NAME]"
type input "[PERSON_NAME][EMAIL_ADDRESS][PERSON_NAME][DOMAIN_NAME]"
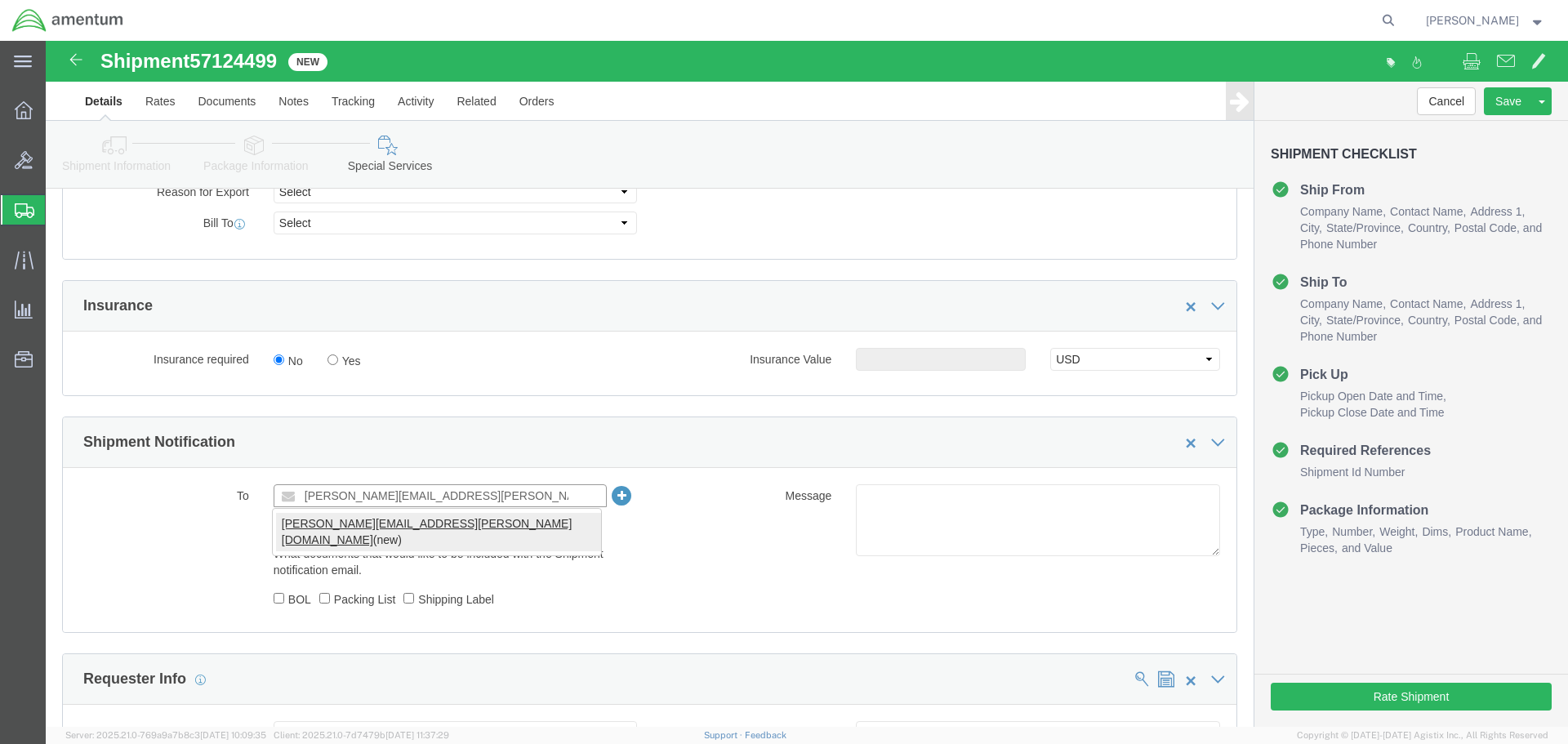
type input "[PERSON_NAME][EMAIL_ADDRESS][PERSON_NAME][DOMAIN_NAME]"
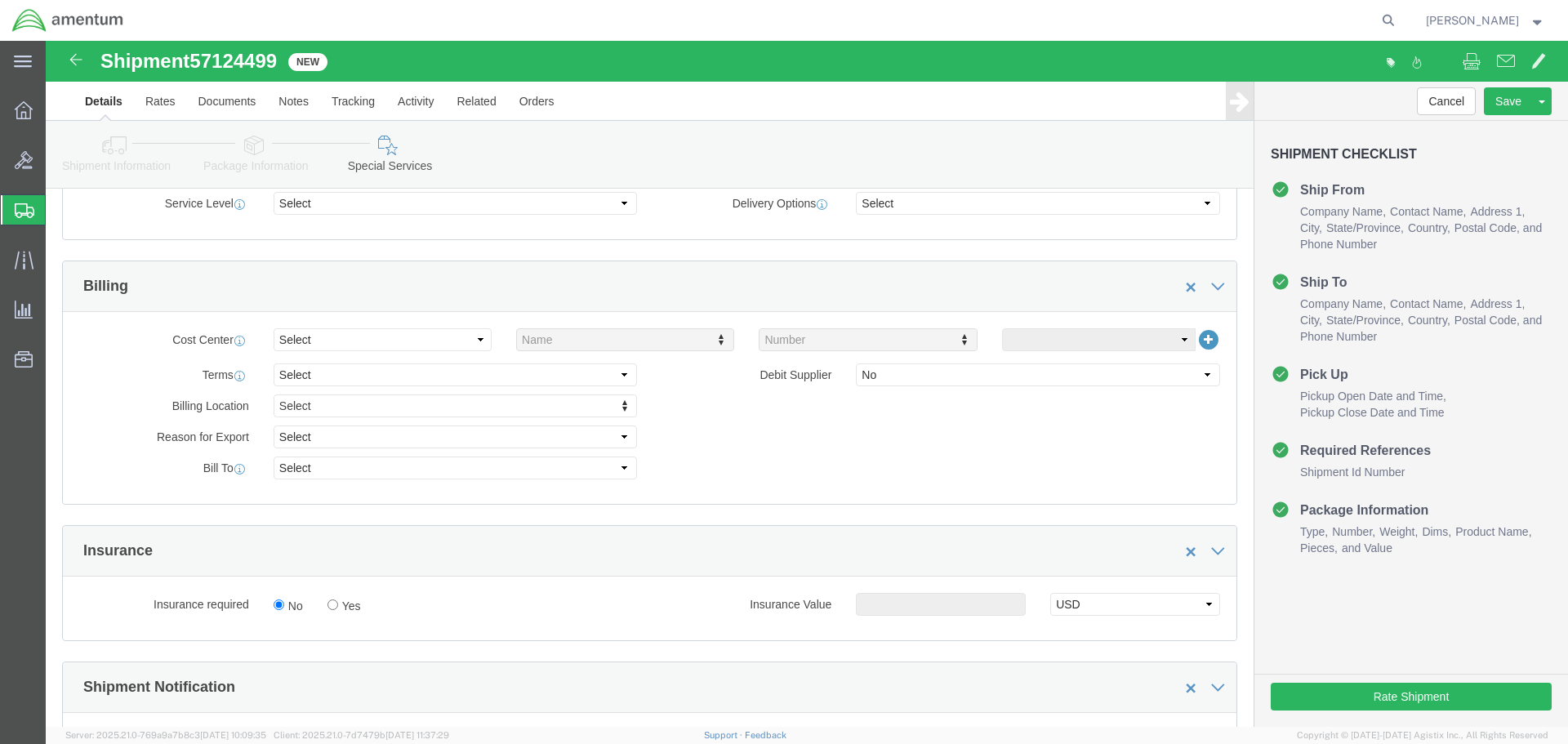
scroll to position [1225, 0]
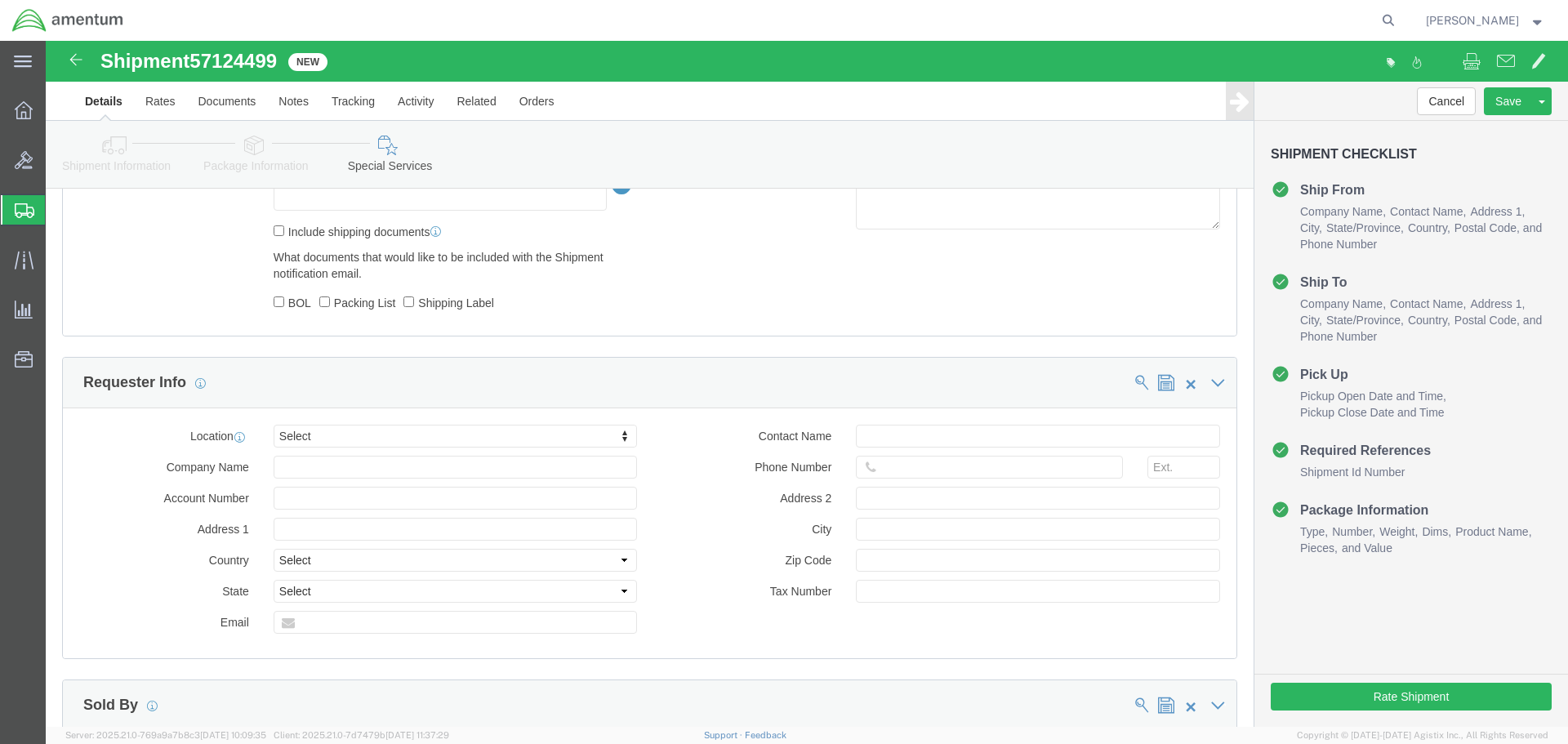
click div "Rate Shipment"
click button "Rate Shipment"
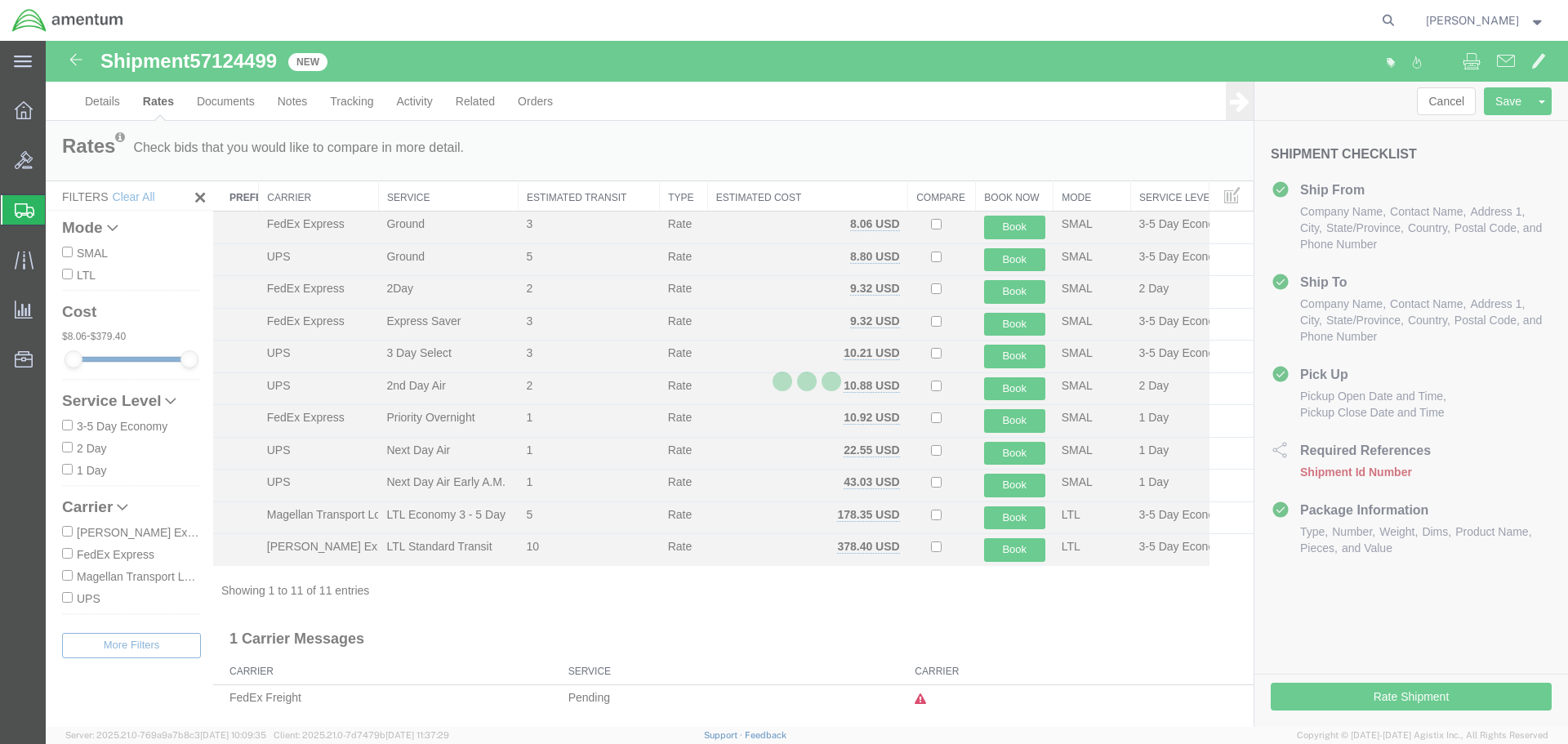
scroll to position [0, 0]
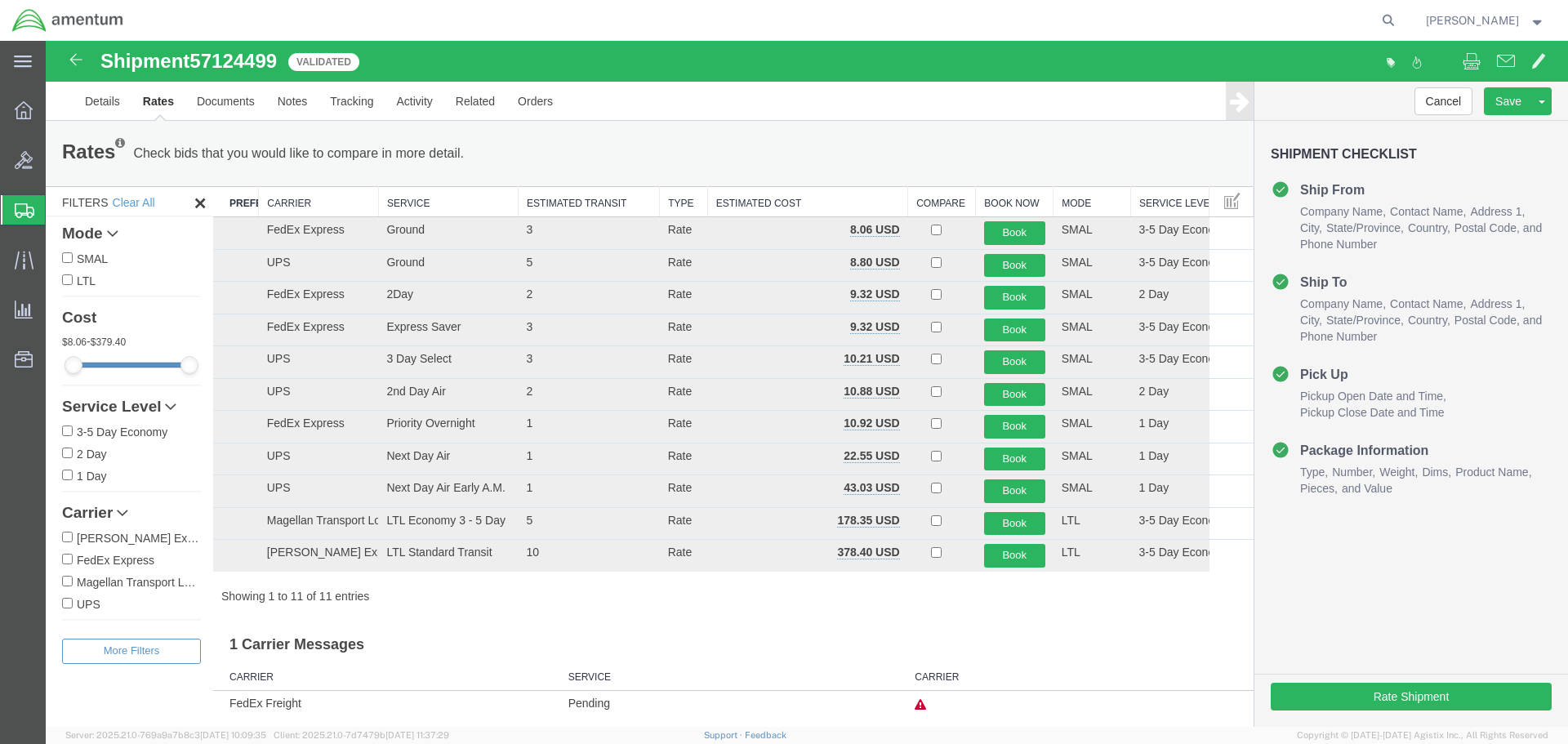
click at [107, 564] on label "FedEx Express" at bounding box center [131, 560] width 139 height 18
click at [73, 564] on input "FedEx Express" at bounding box center [67, 559] width 11 height 11
checkbox input "true"
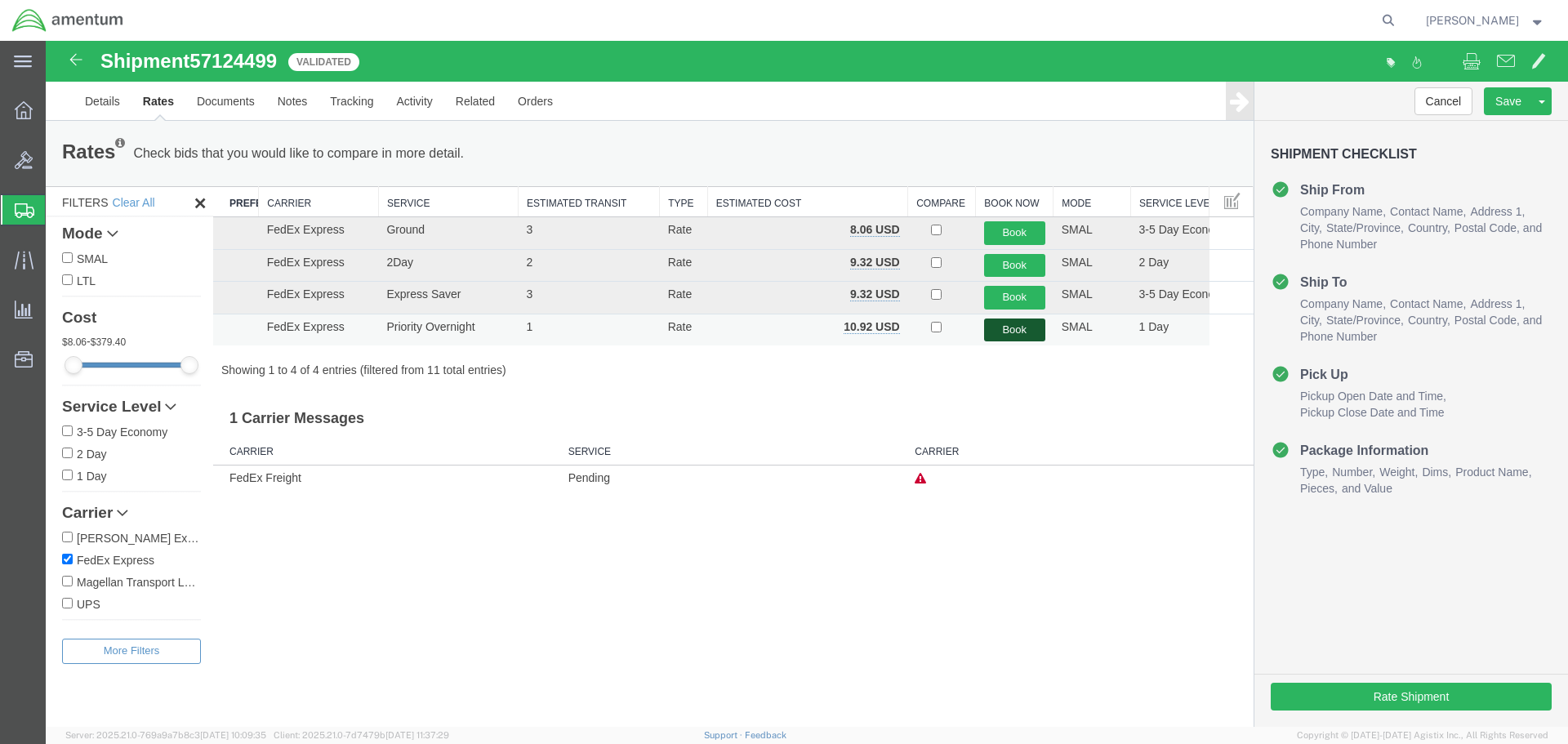
click at [1015, 331] on button "Book" at bounding box center [1014, 330] width 61 height 24
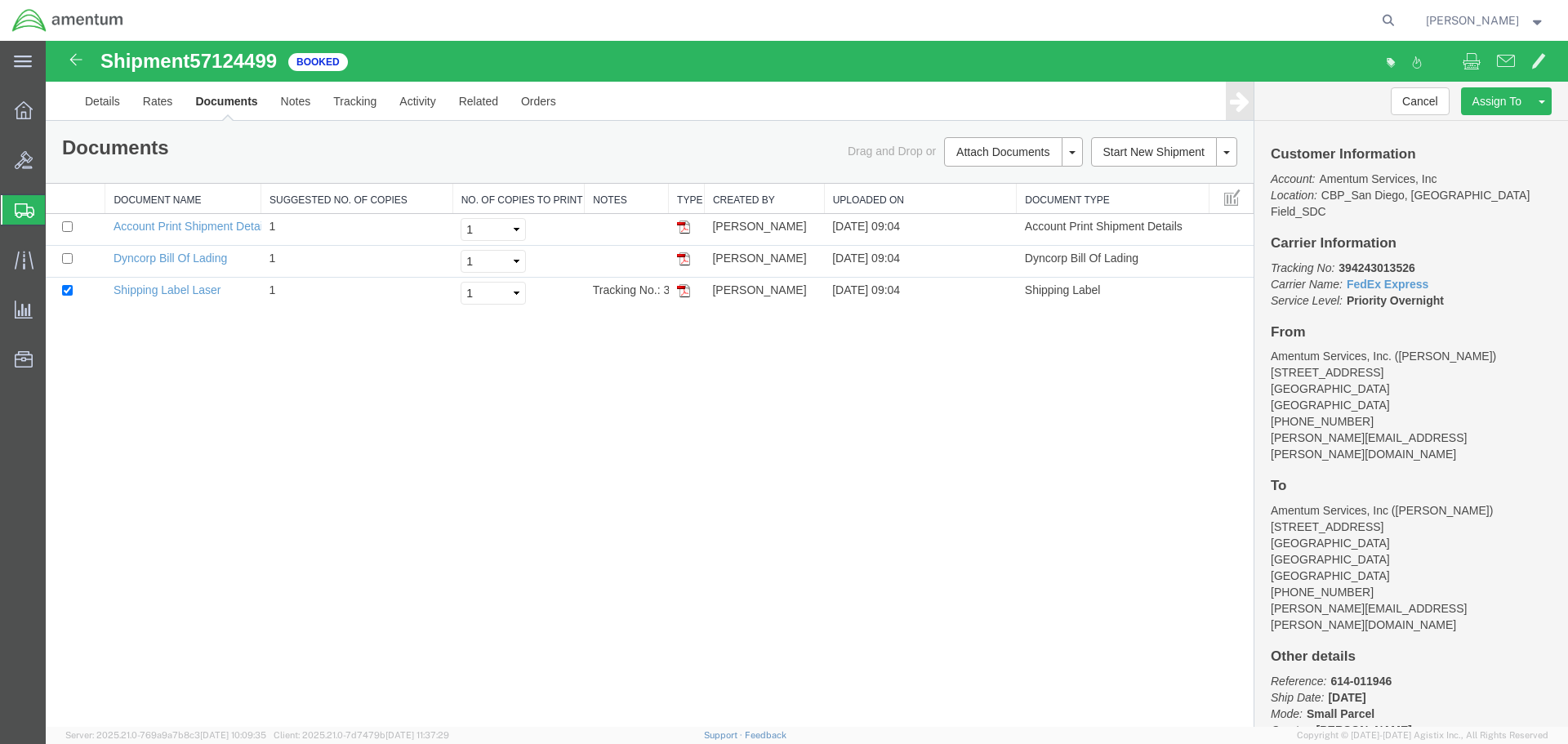
click at [1367, 261] on b "394243013526" at bounding box center [1376, 268] width 76 height 13
copy b "394243013526"
click at [81, 111] on link "Details" at bounding box center [103, 101] width 58 height 39
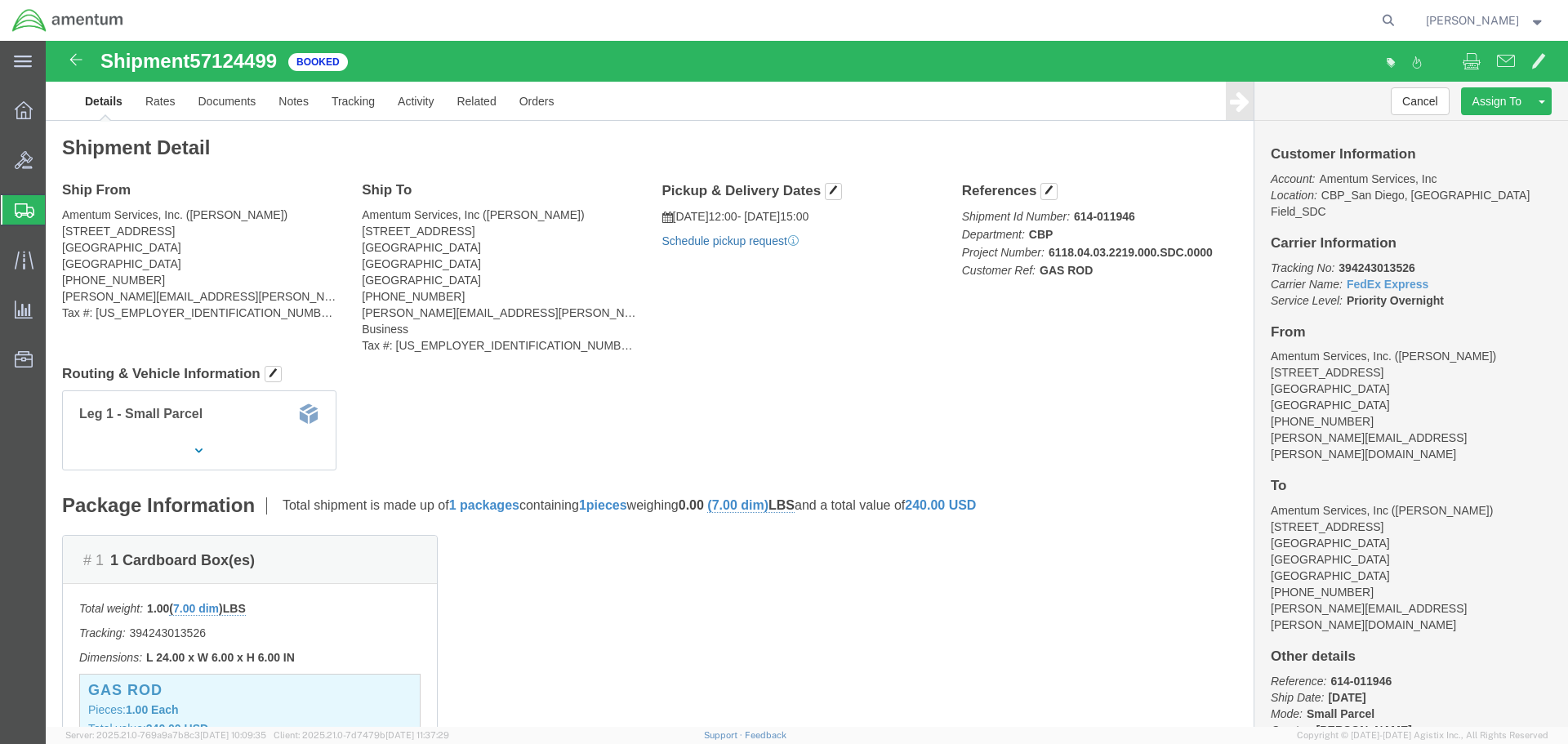
click link "Schedule pickup request"
